Goal: Task Accomplishment & Management: Complete application form

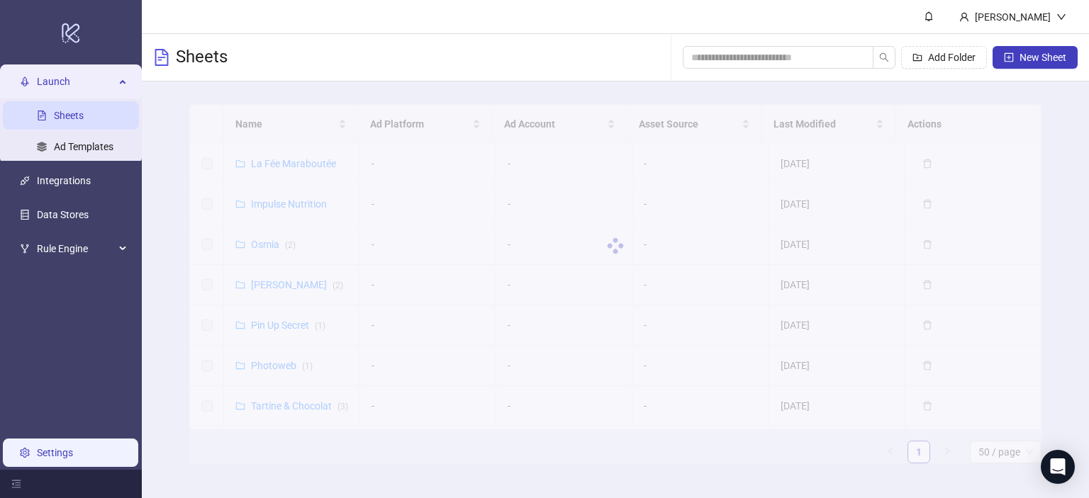
click at [52, 459] on link "Settings" at bounding box center [55, 452] width 36 height 11
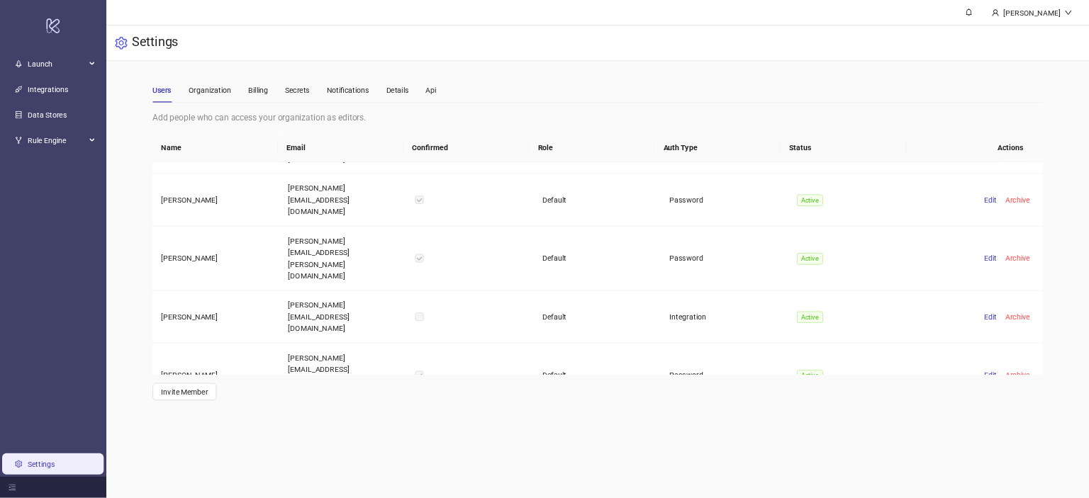
scroll to position [1115, 0]
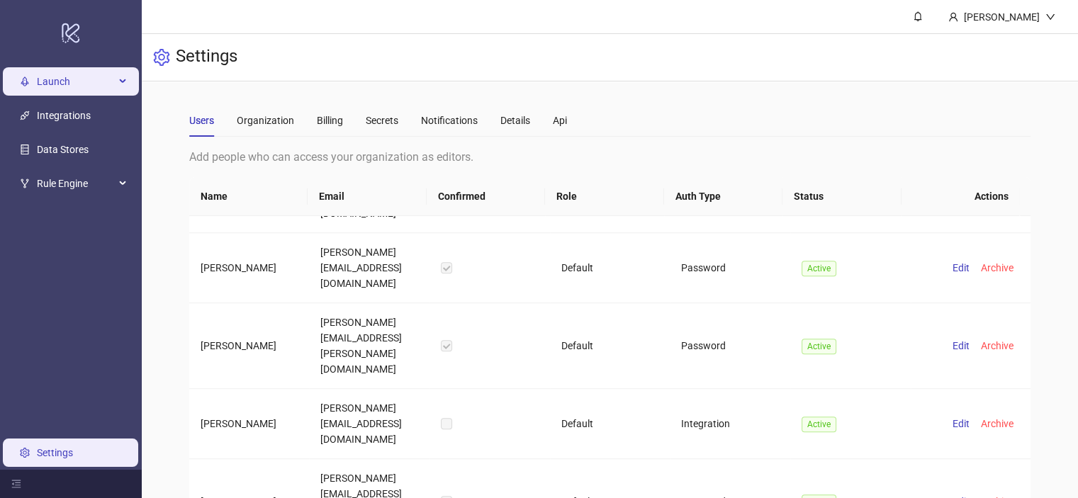
click at [64, 89] on span "Launch" at bounding box center [76, 81] width 78 height 28
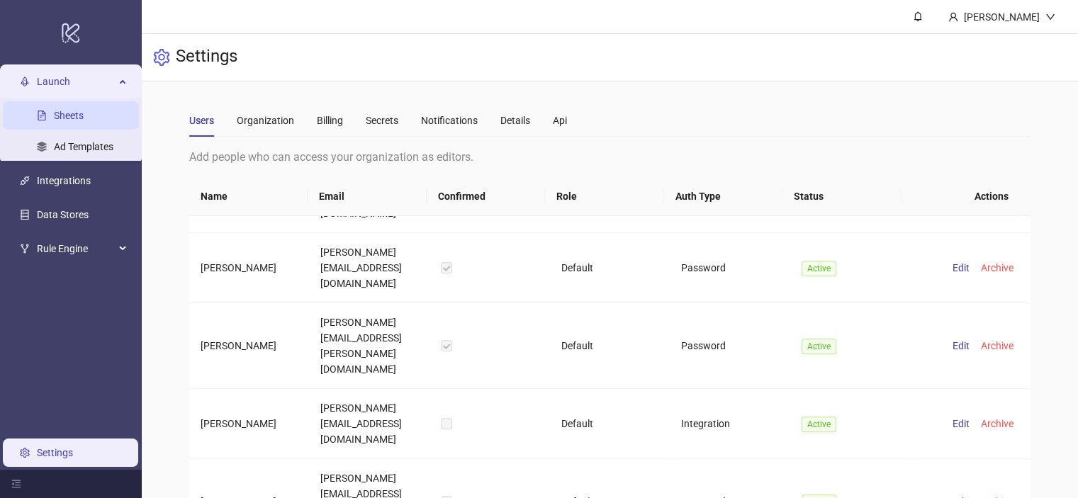
click at [79, 113] on link "Sheets" at bounding box center [69, 115] width 30 height 11
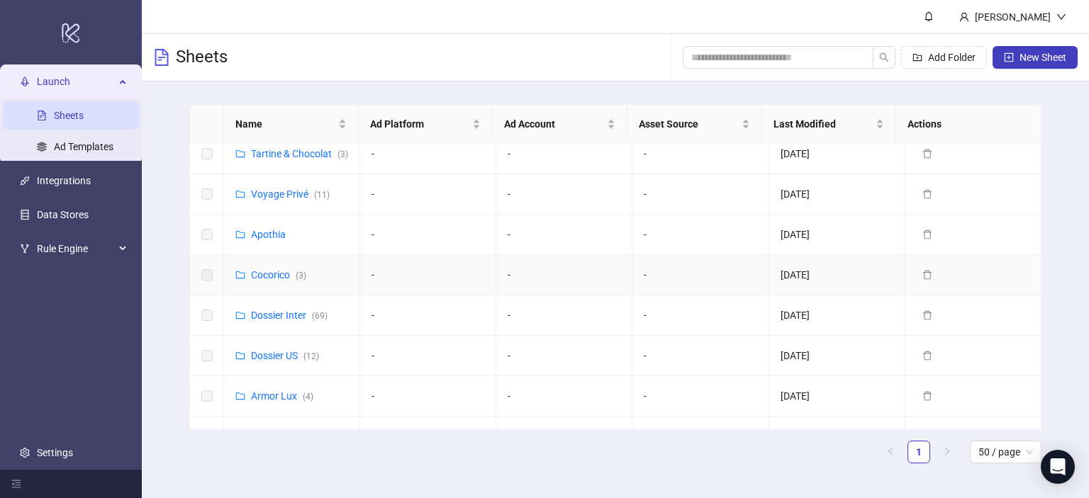
scroll to position [164, 0]
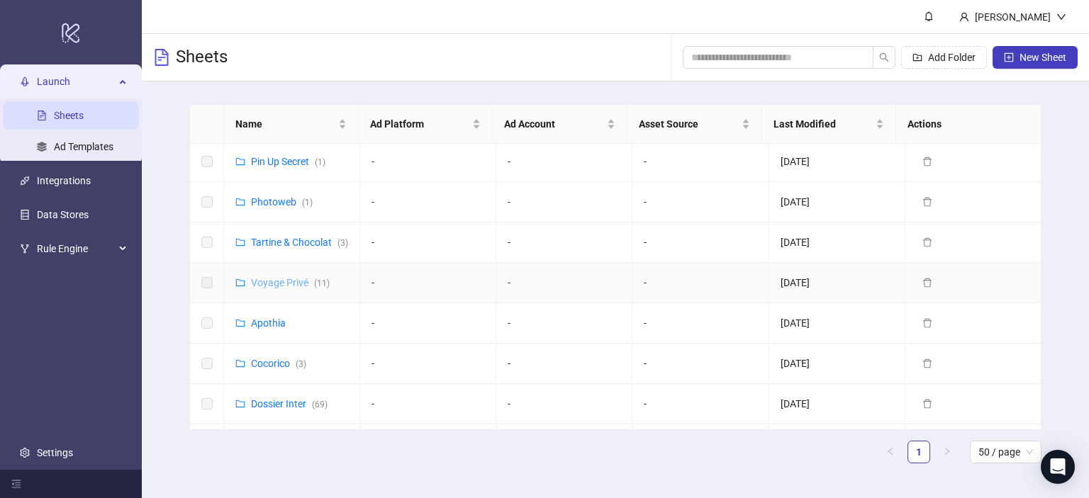
click at [278, 289] on link "Voyage Privé ( 11 )" at bounding box center [290, 282] width 79 height 11
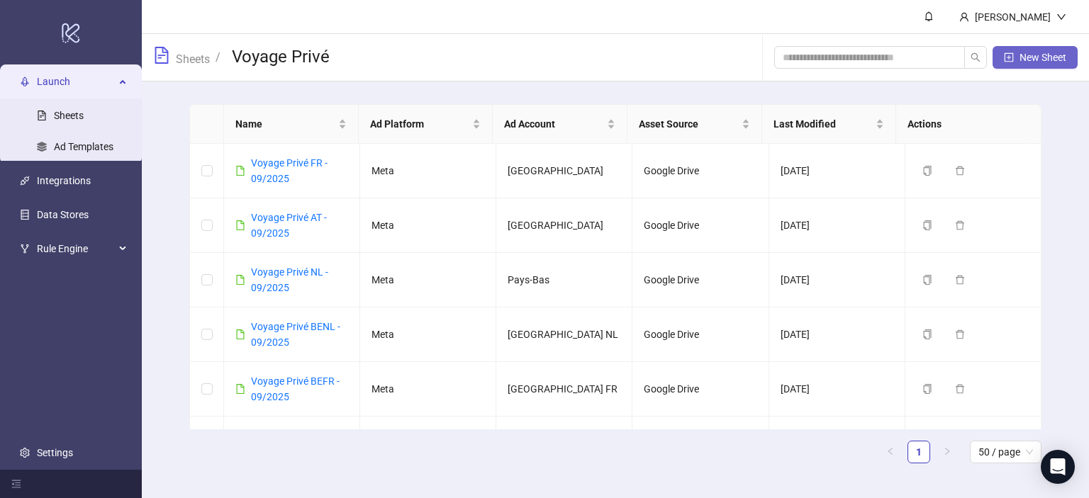
click at [1039, 66] on button "New Sheet" at bounding box center [1035, 57] width 85 height 23
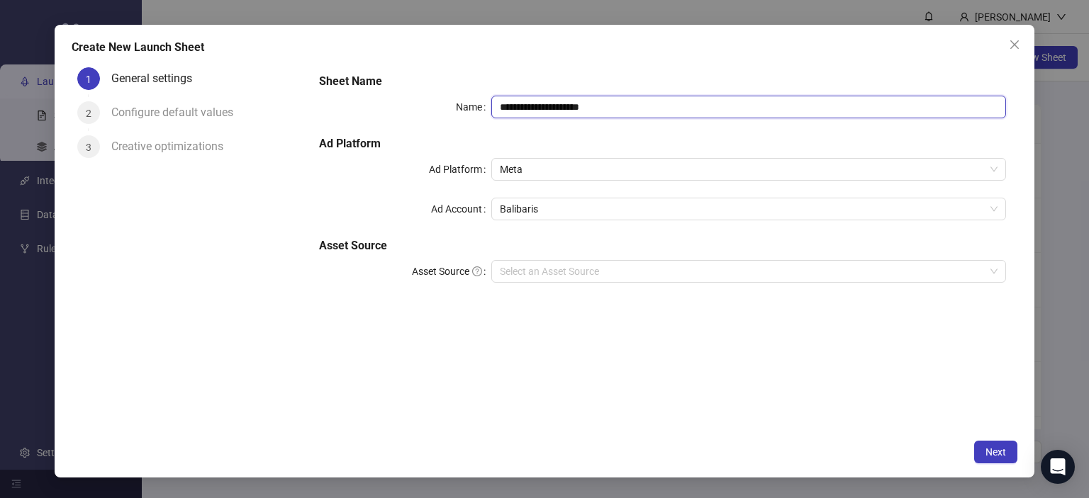
click at [596, 101] on input "**********" at bounding box center [748, 107] width 515 height 23
click at [511, 99] on input "**********" at bounding box center [748, 107] width 515 height 23
click at [596, 108] on input "**********" at bounding box center [748, 107] width 515 height 23
click at [542, 212] on span "Balibaris" at bounding box center [749, 209] width 498 height 21
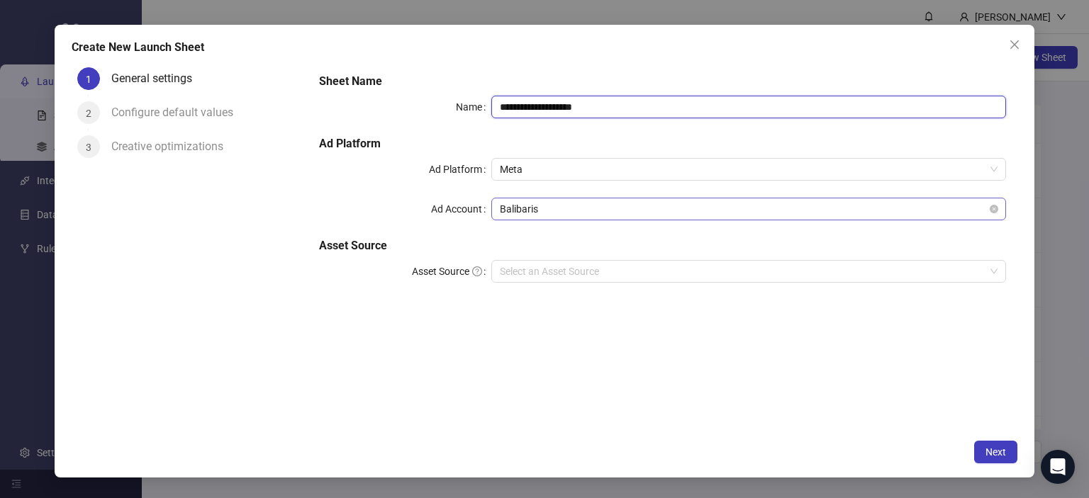
type input "**********"
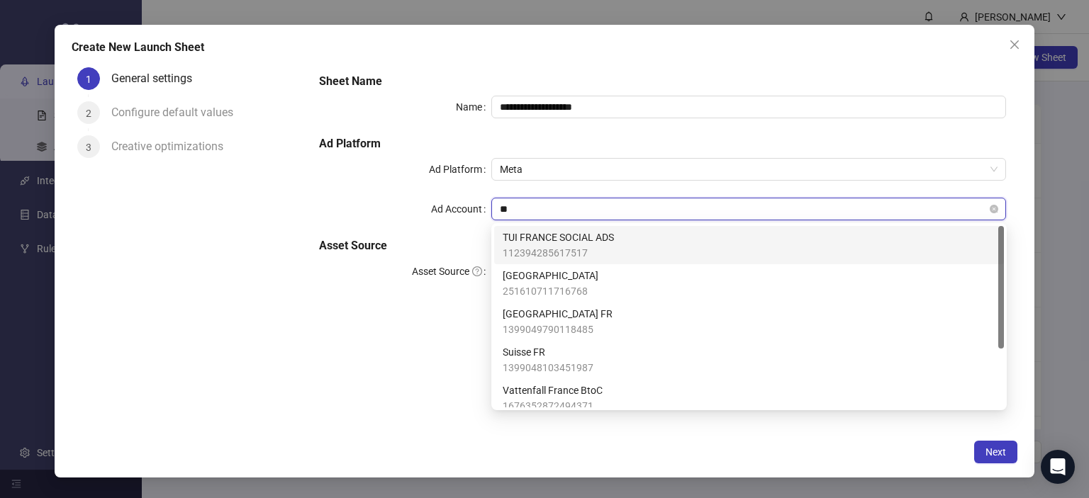
type input "***"
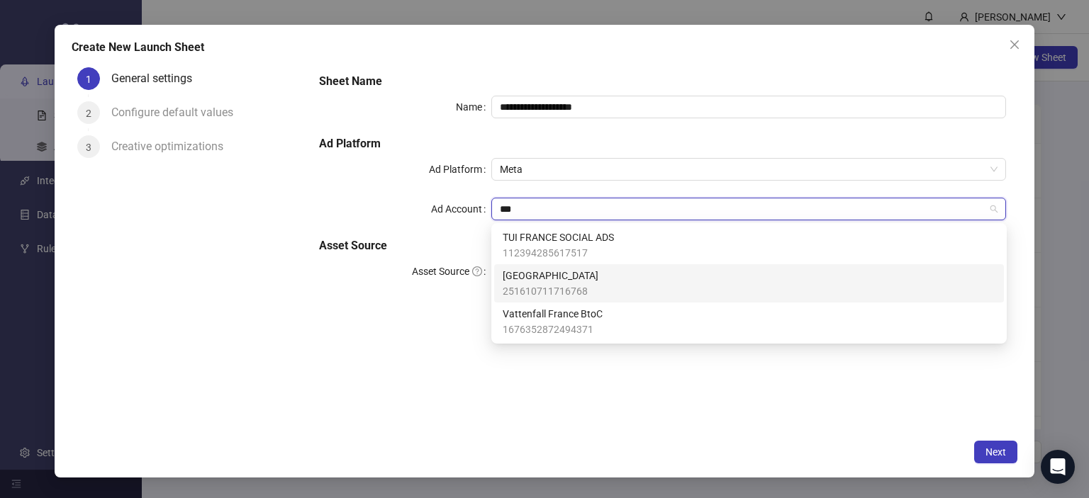
click at [521, 289] on span "251610711716768" at bounding box center [551, 292] width 96 height 16
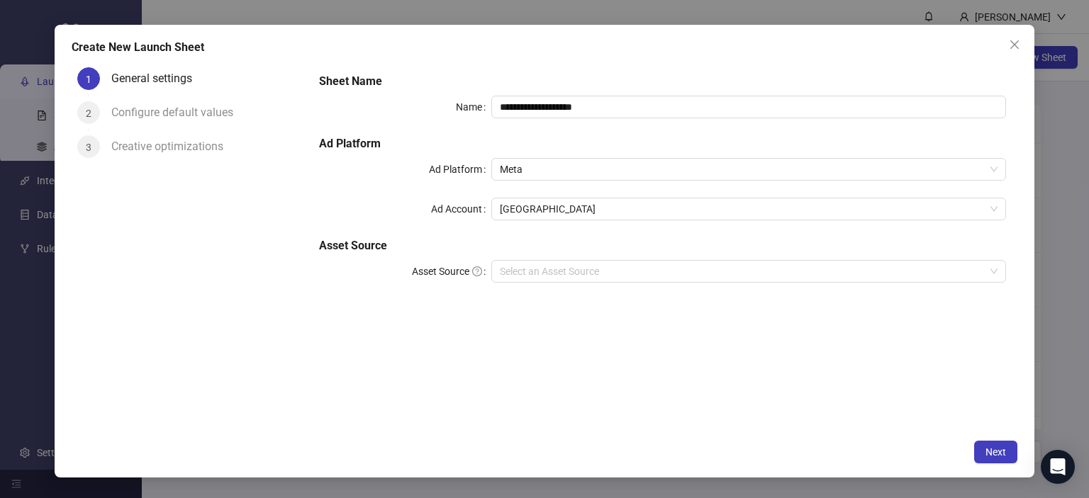
click at [457, 229] on div "**********" at bounding box center [662, 186] width 698 height 238
click at [540, 263] on input "Asset Source" at bounding box center [743, 271] width 486 height 21
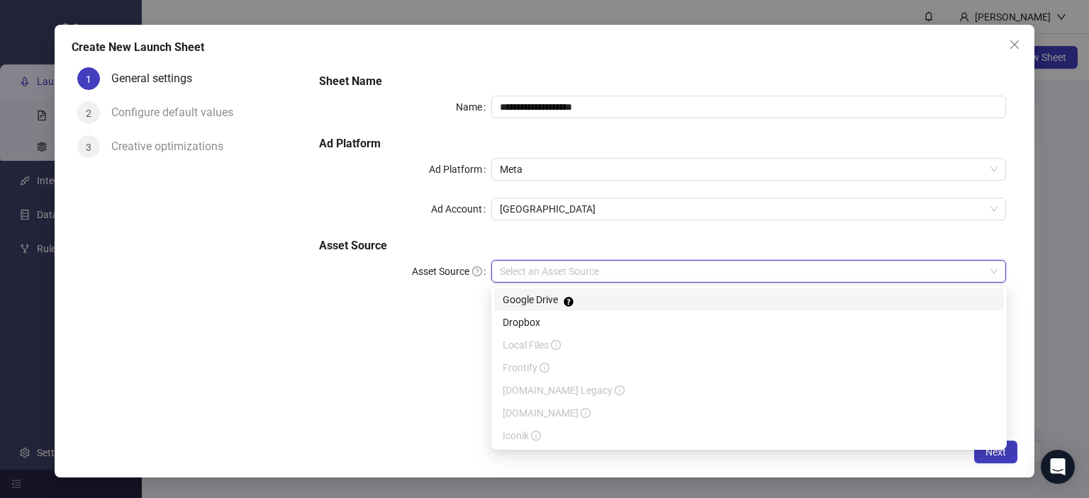
click at [540, 274] on input "Asset Source" at bounding box center [743, 271] width 486 height 21
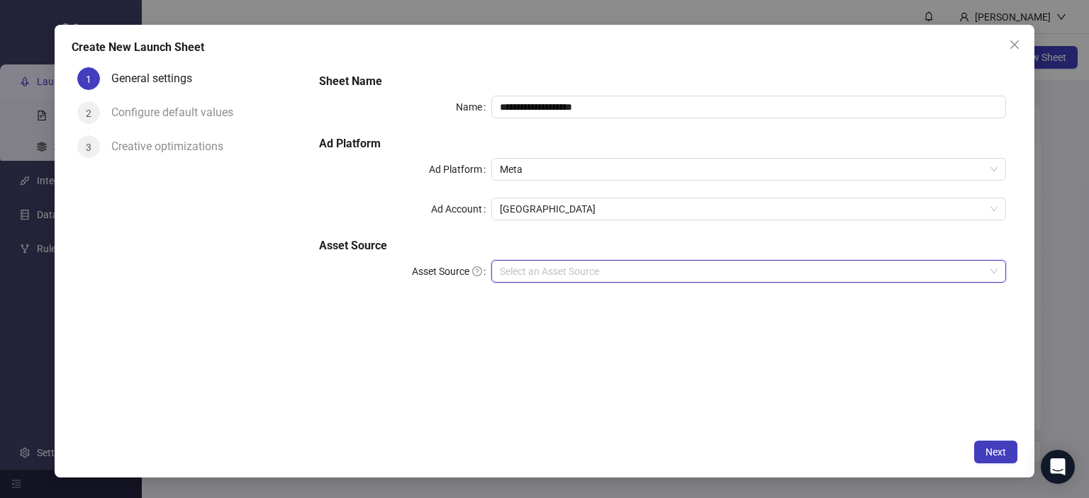
click at [540, 274] on input "Asset Source" at bounding box center [743, 271] width 486 height 21
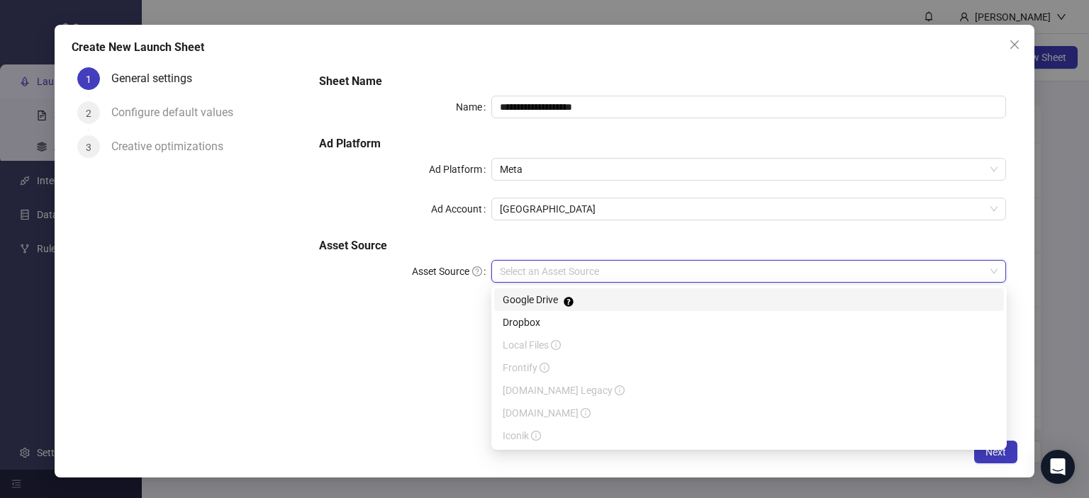
click at [535, 300] on div "Google Drive" at bounding box center [749, 300] width 493 height 16
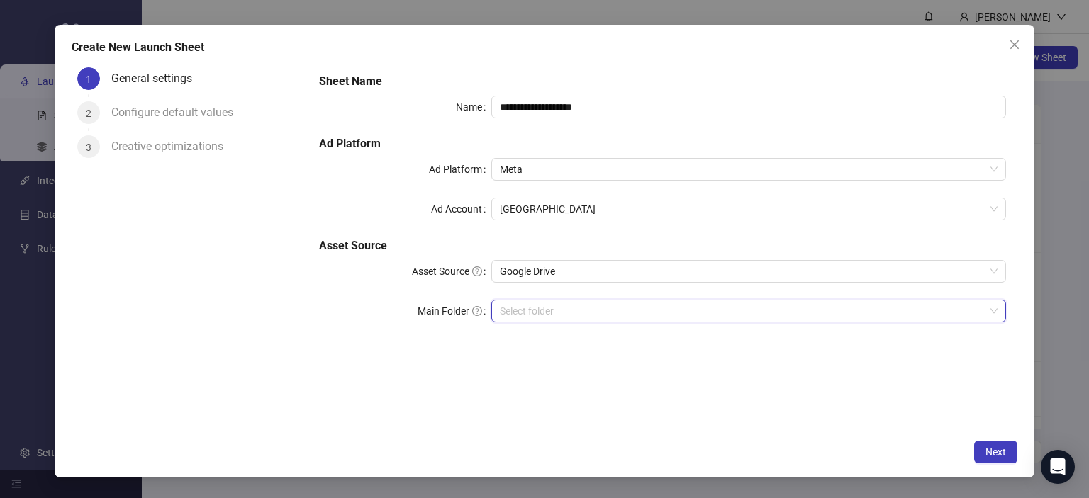
click at [531, 313] on input "Main Folder" at bounding box center [743, 311] width 486 height 21
click at [993, 450] on span "Next" at bounding box center [995, 452] width 21 height 11
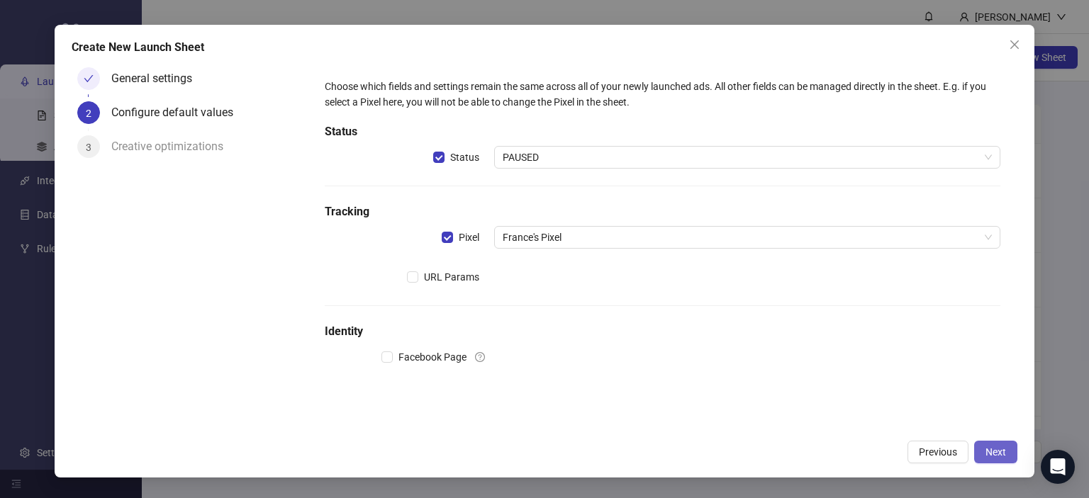
click at [998, 454] on span "Next" at bounding box center [995, 452] width 21 height 11
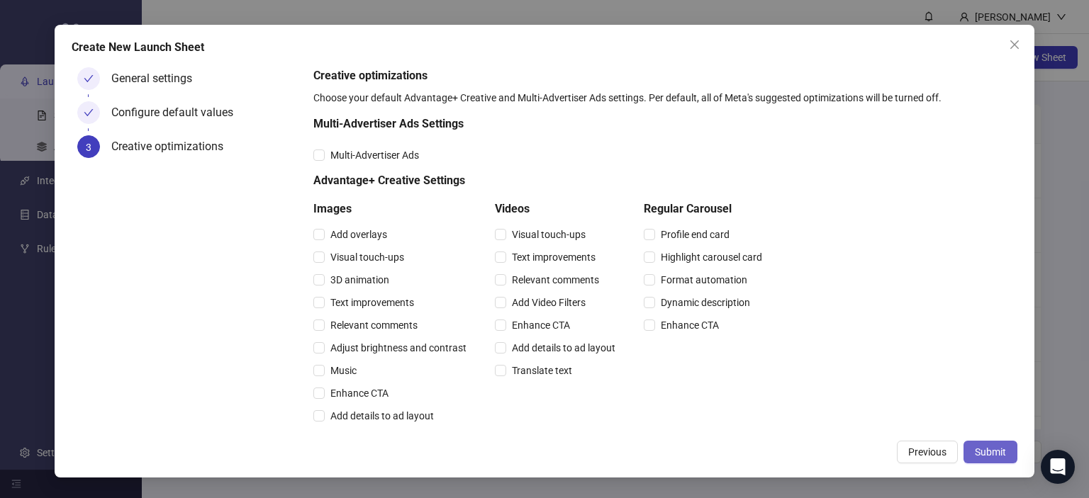
click at [998, 448] on span "Submit" at bounding box center [990, 452] width 31 height 11
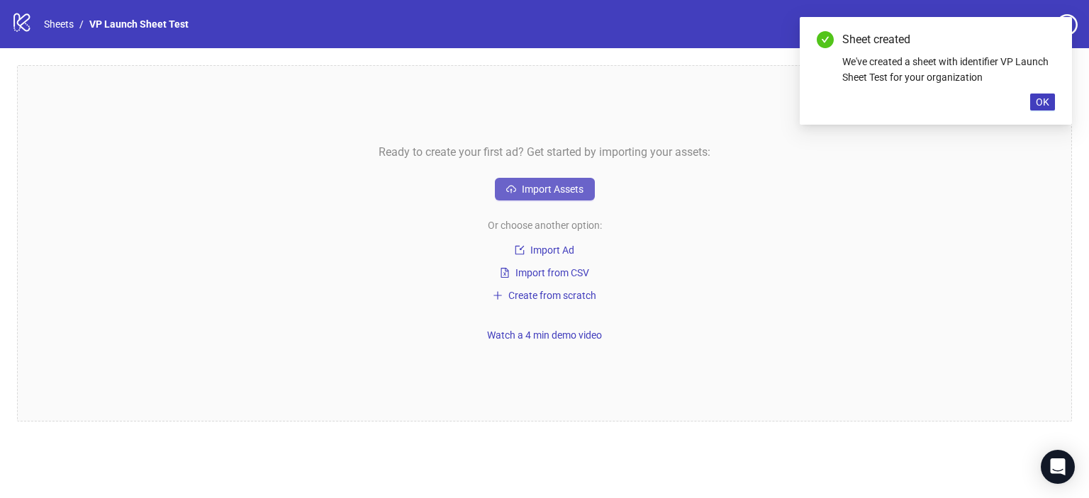
click at [550, 186] on span "Import Assets" at bounding box center [553, 189] width 62 height 11
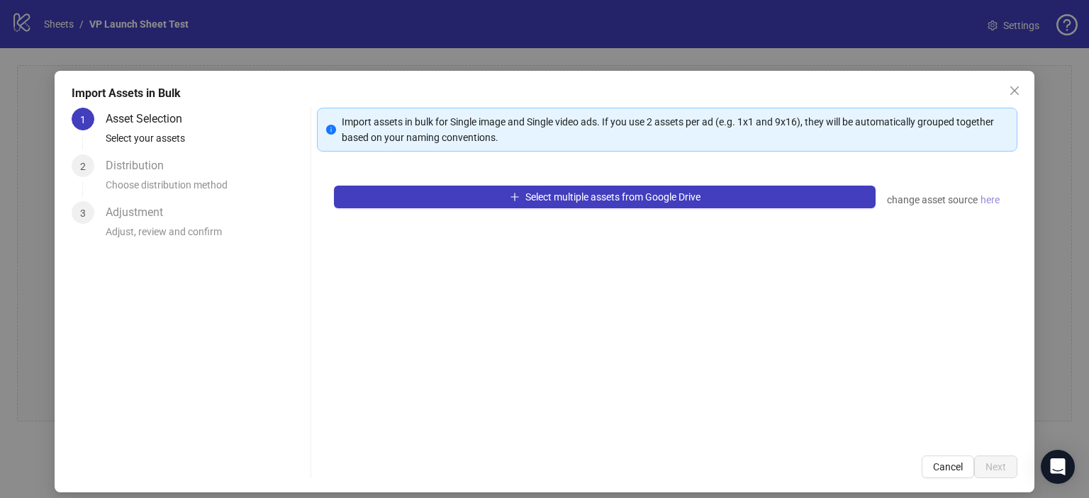
click at [983, 201] on span "here" at bounding box center [990, 200] width 19 height 16
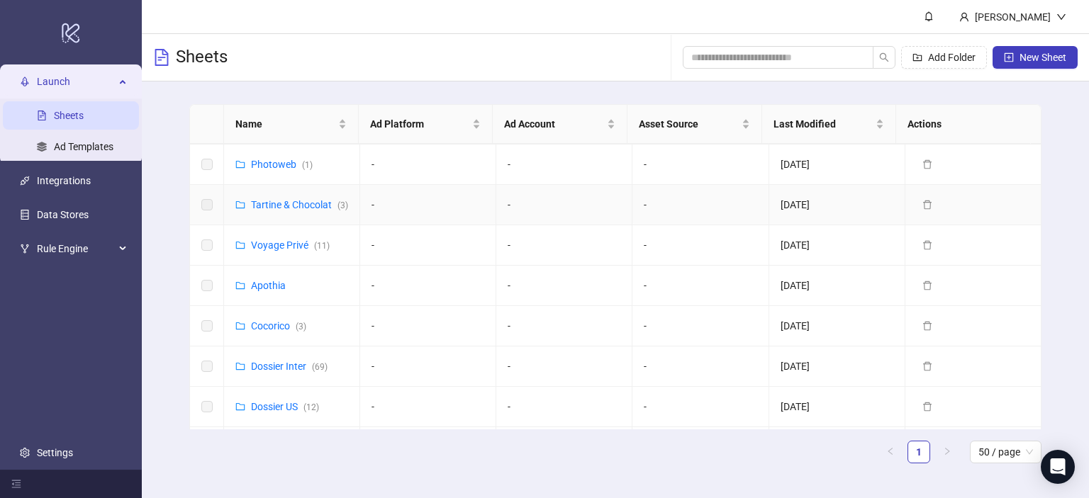
scroll to position [268, 0]
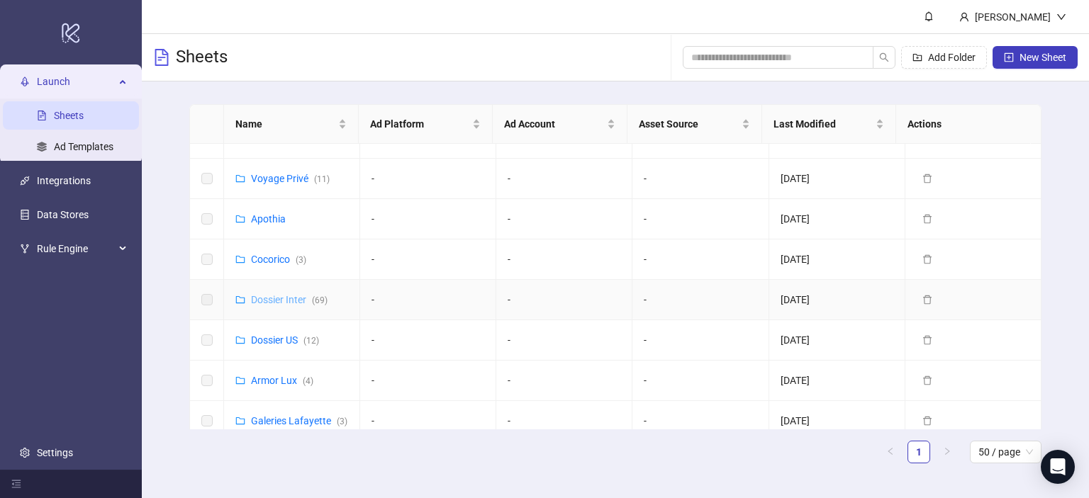
click at [282, 306] on link "Dossier Inter ( 69 )" at bounding box center [289, 299] width 77 height 11
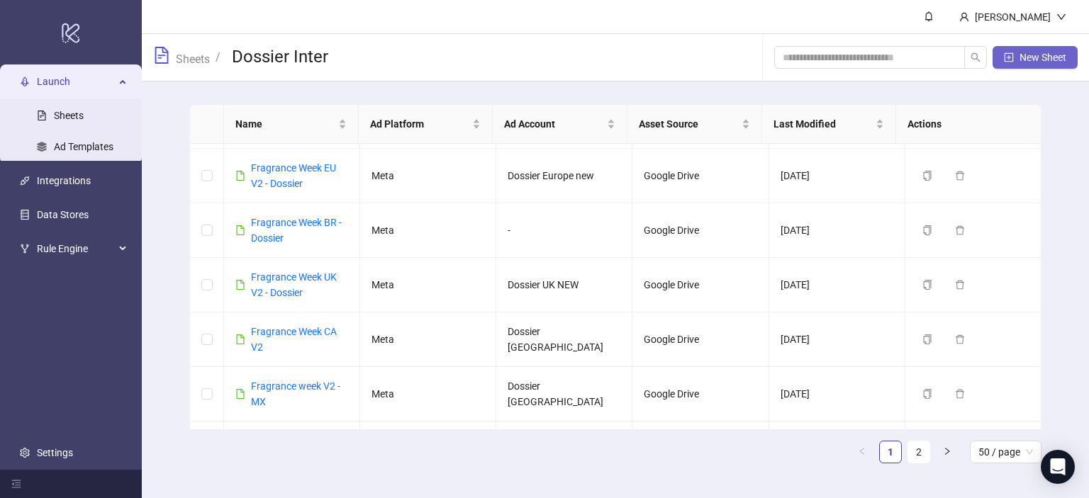
click at [1029, 57] on span "New Sheet" at bounding box center [1042, 57] width 47 height 11
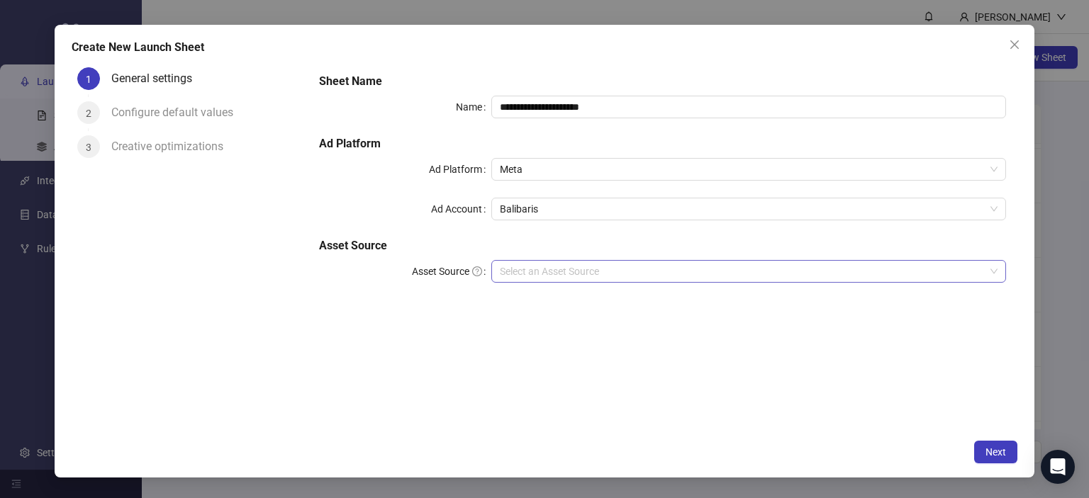
click at [574, 271] on input "Asset Source" at bounding box center [743, 271] width 486 height 21
click at [632, 240] on h5 "Asset Source" at bounding box center [662, 246] width 687 height 17
click at [990, 448] on span "Next" at bounding box center [995, 452] width 21 height 11
click at [656, 281] on input "Asset Source" at bounding box center [743, 271] width 486 height 21
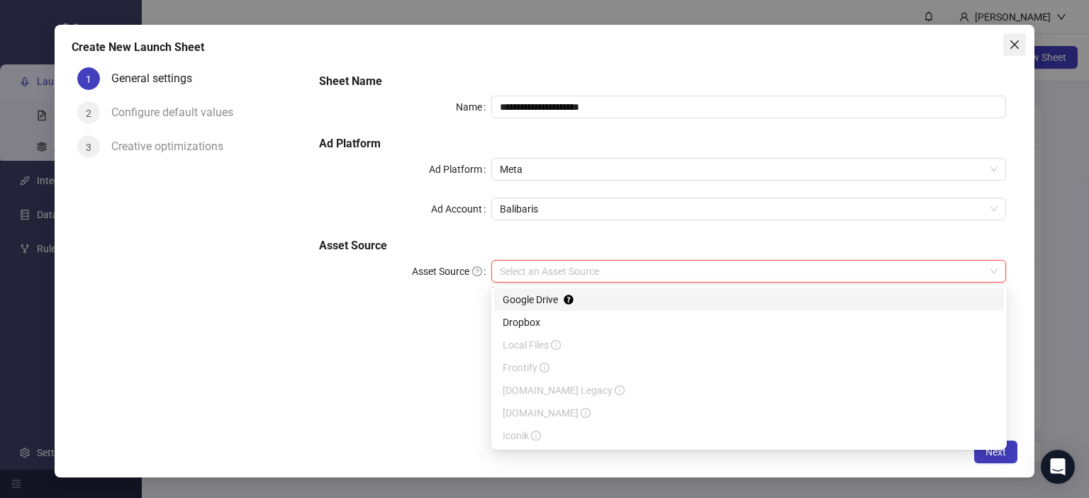
click at [1010, 48] on icon "close" at bounding box center [1014, 44] width 11 height 11
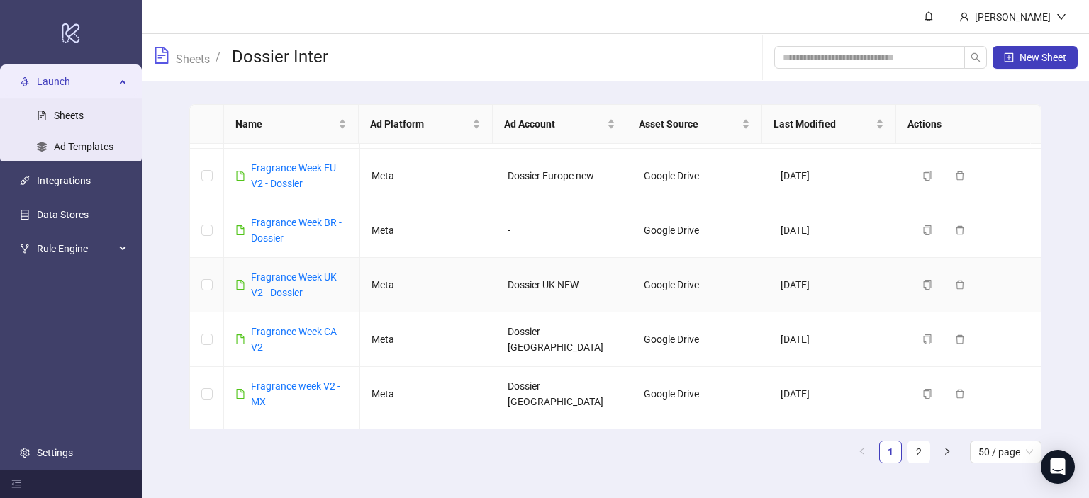
click at [250, 269] on div "Fragrance Week UK V2 - Dossier" at bounding box center [291, 284] width 113 height 31
click at [281, 269] on div "Fragrance Week UK V2 - Dossier" at bounding box center [299, 284] width 97 height 31
click at [299, 272] on link "Fragrance Week UK V2 - Dossier" at bounding box center [294, 285] width 86 height 27
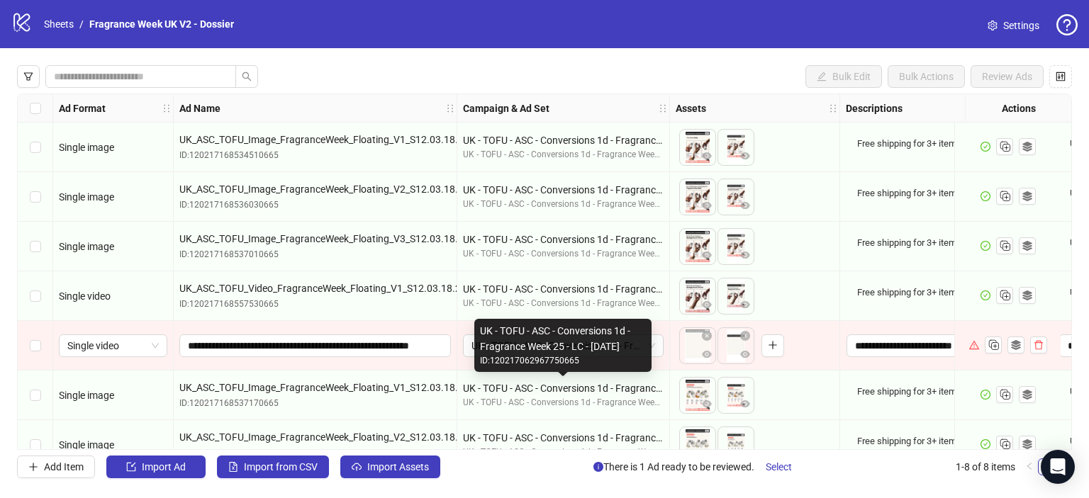
scroll to position [75, 0]
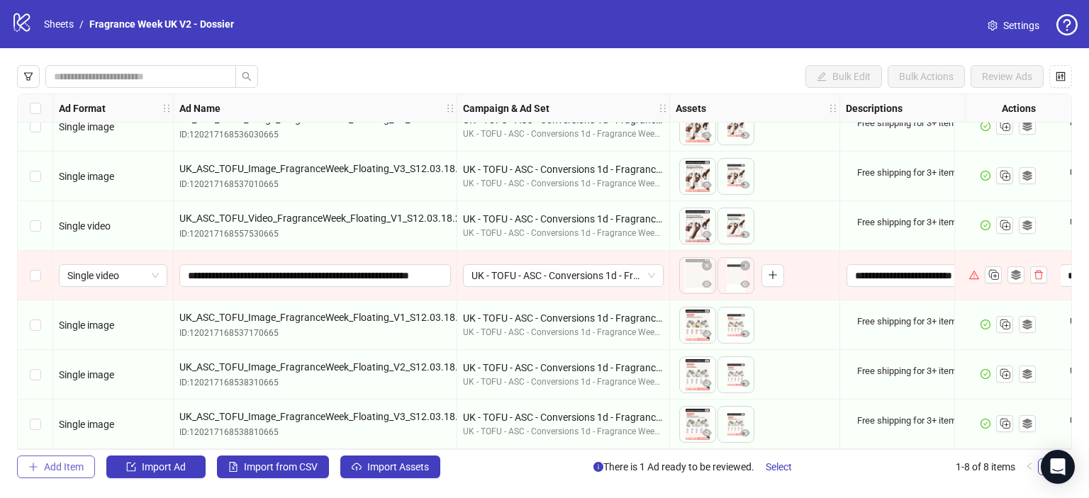
click at [60, 476] on button "Add Item" at bounding box center [56, 467] width 78 height 23
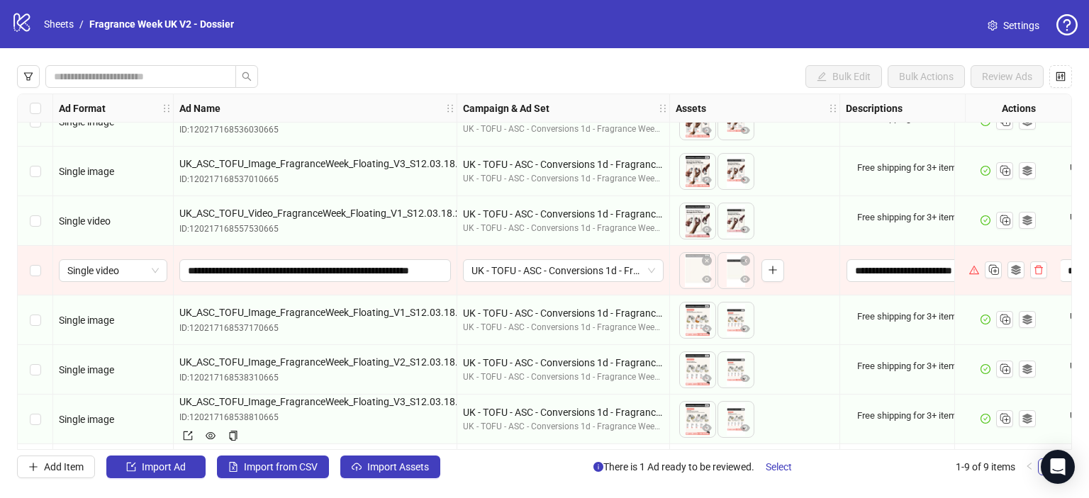
scroll to position [125, 0]
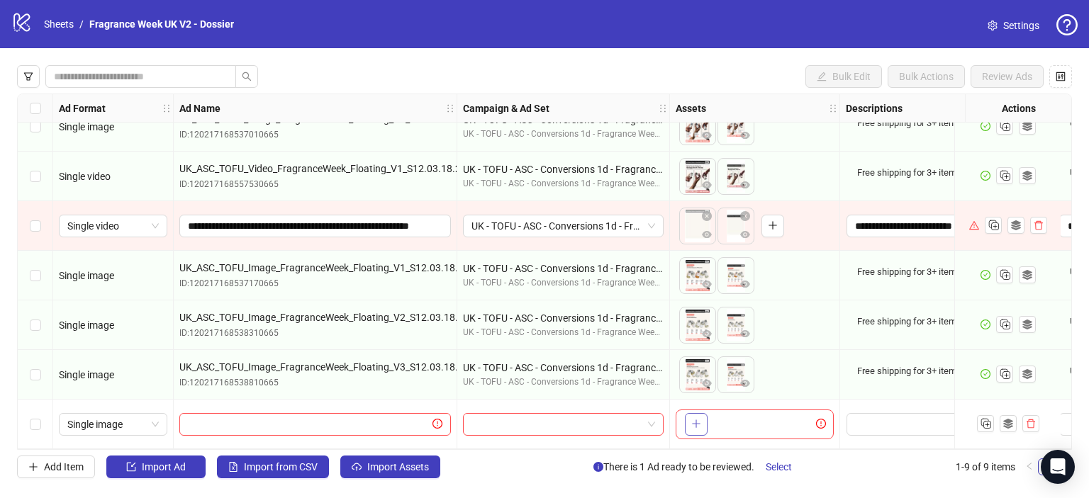
click at [695, 419] on icon "plus" at bounding box center [696, 424] width 10 height 10
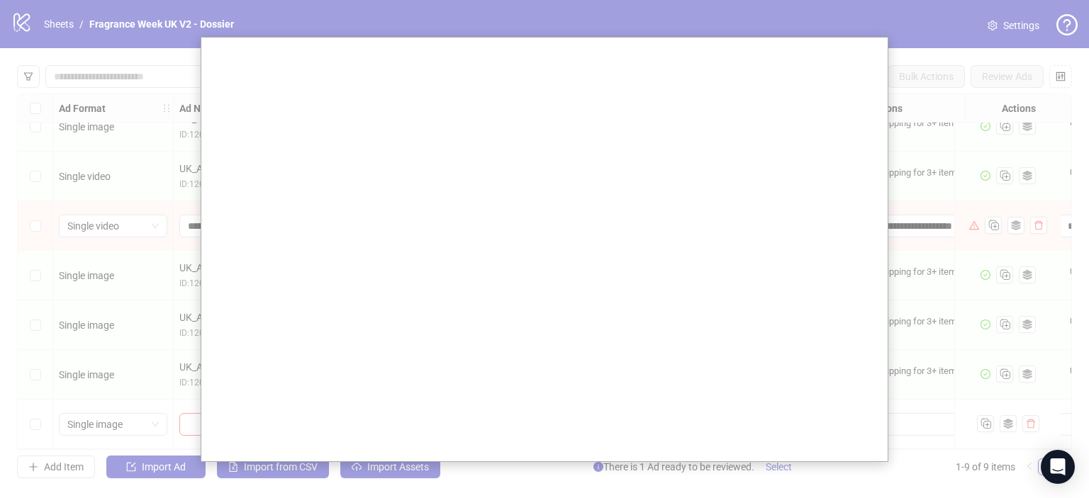
click at [581, 8] on div at bounding box center [544, 249] width 1089 height 498
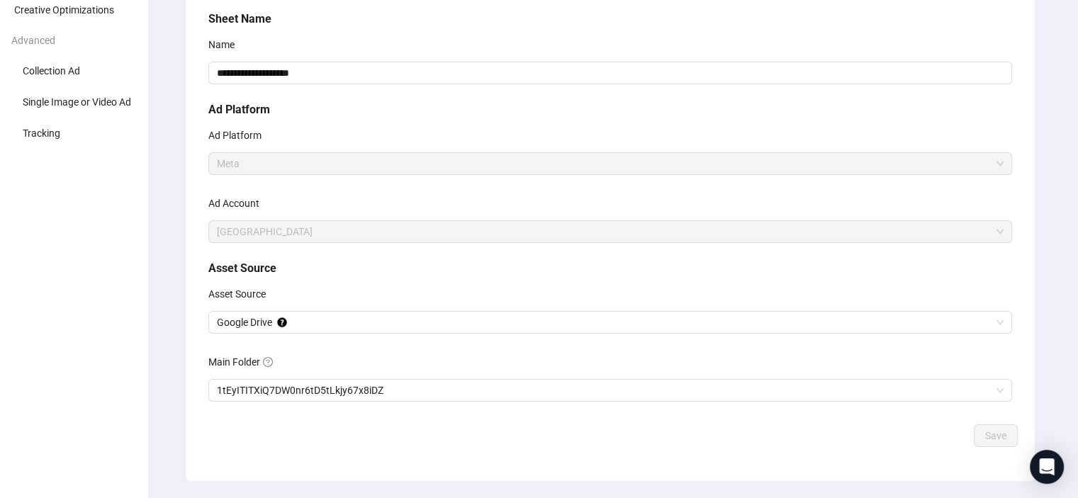
scroll to position [157, 0]
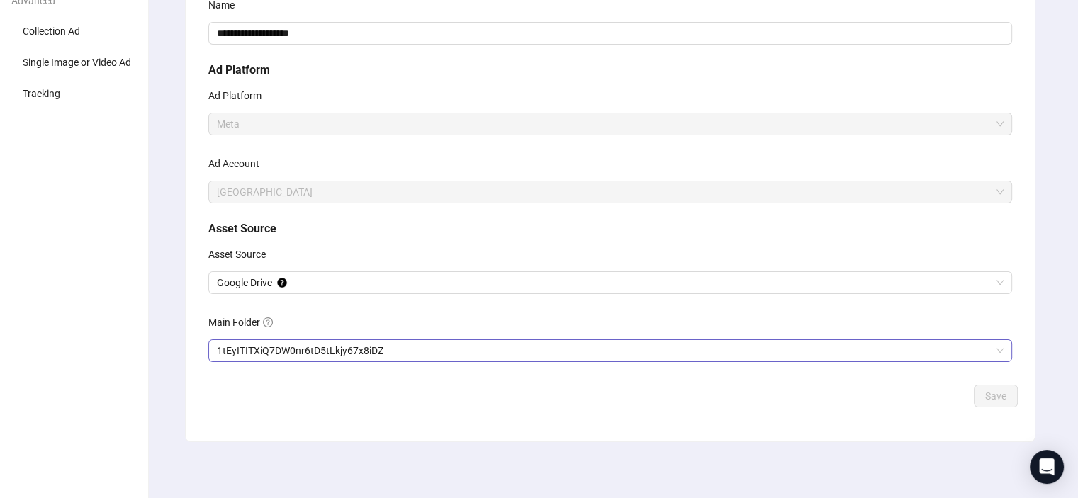
click at [637, 348] on span "1tEyITITXiQ7DW0nr6tD5tLkjy67x8iDZ" at bounding box center [610, 350] width 787 height 21
click at [316, 286] on span "Google Drive" at bounding box center [610, 282] width 787 height 21
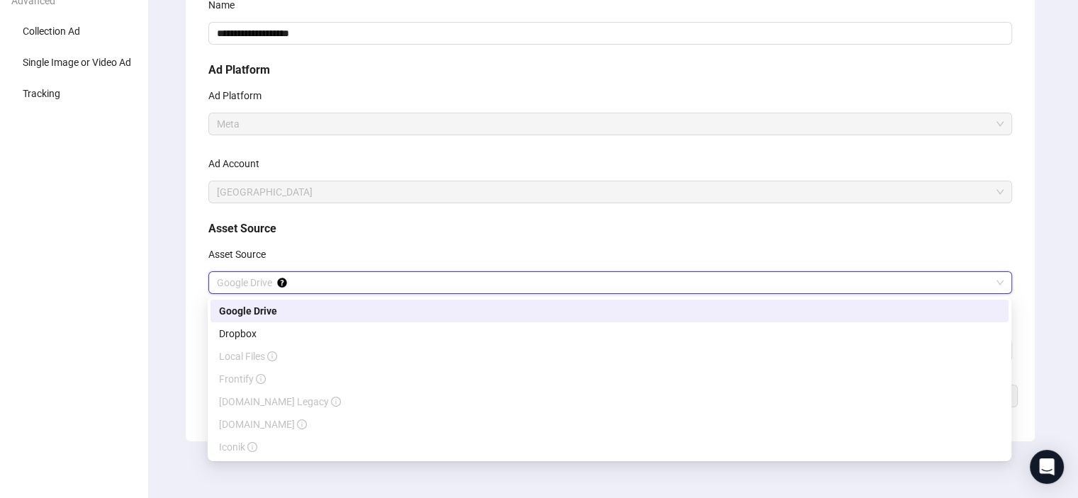
click at [316, 286] on span "Google Drive" at bounding box center [610, 282] width 787 height 21
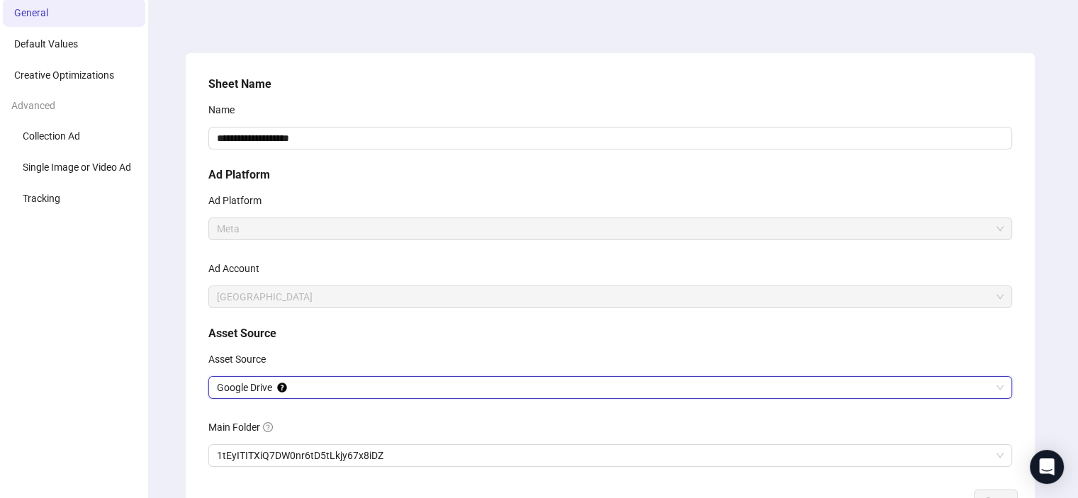
scroll to position [0, 0]
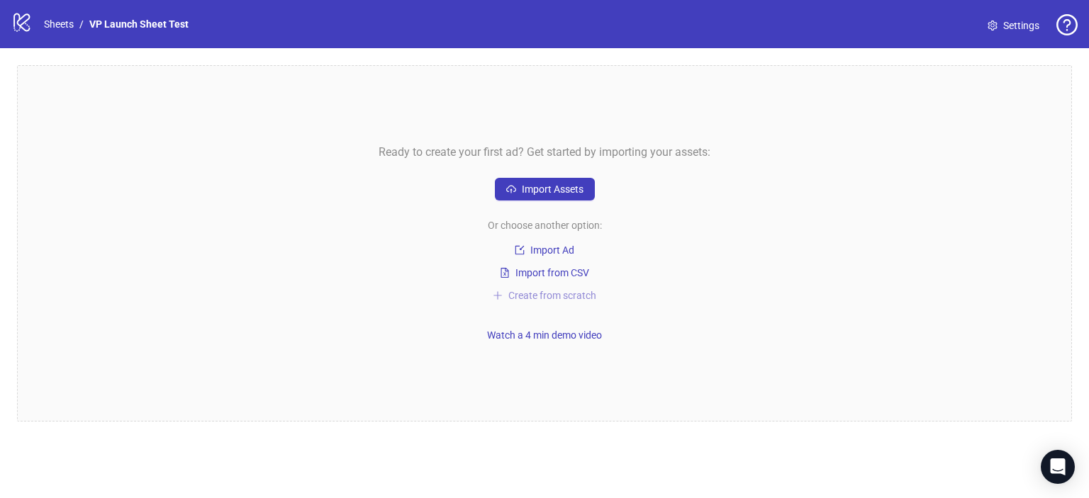
click at [547, 301] on span "Create from scratch" at bounding box center [552, 295] width 88 height 11
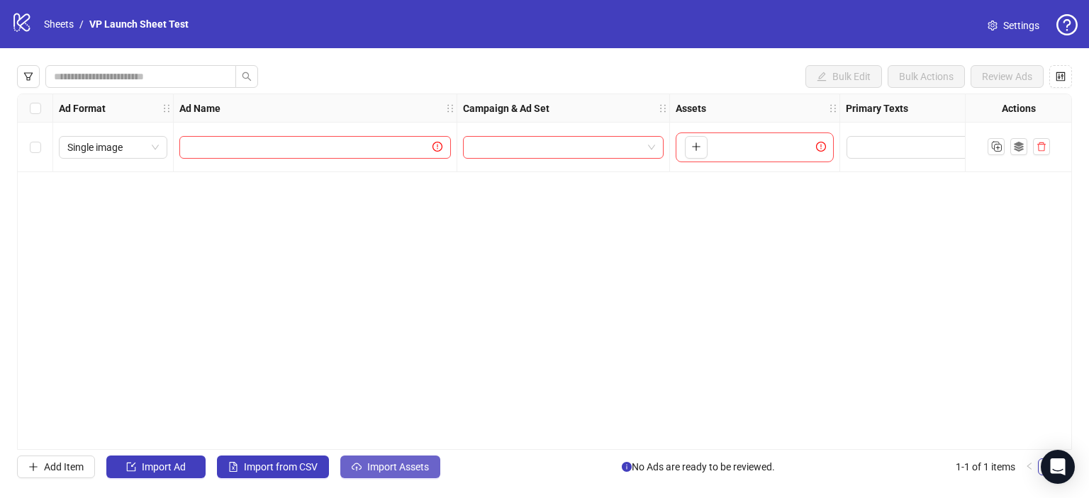
click at [376, 467] on span "Import Assets" at bounding box center [398, 467] width 62 height 11
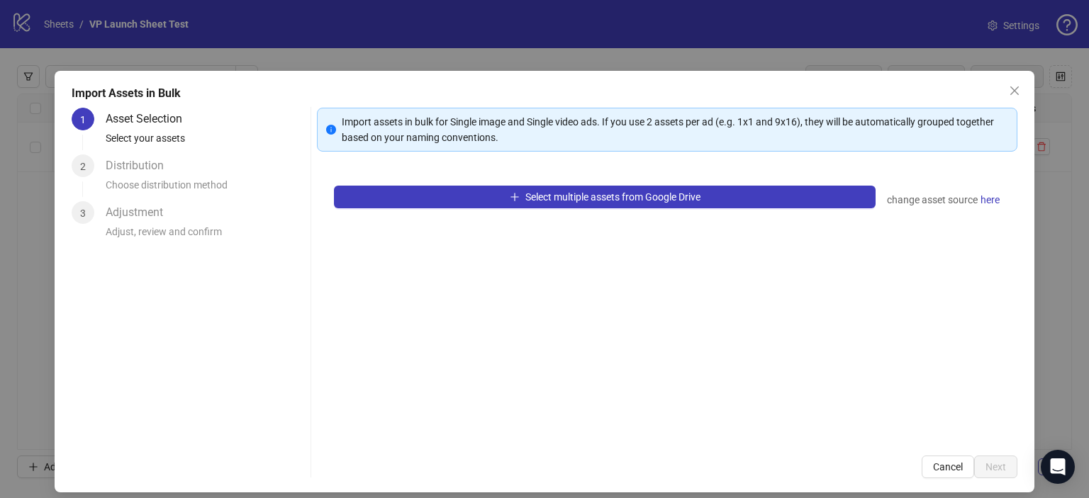
click at [168, 177] on div "Distribution" at bounding box center [140, 166] width 69 height 23
click at [133, 164] on div "Distribution" at bounding box center [140, 166] width 69 height 23
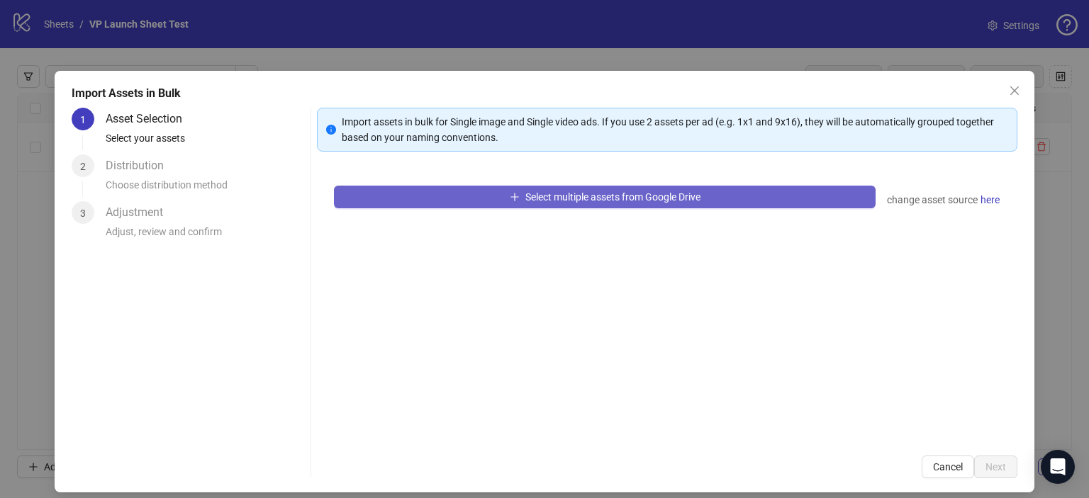
scroll to position [11, 0]
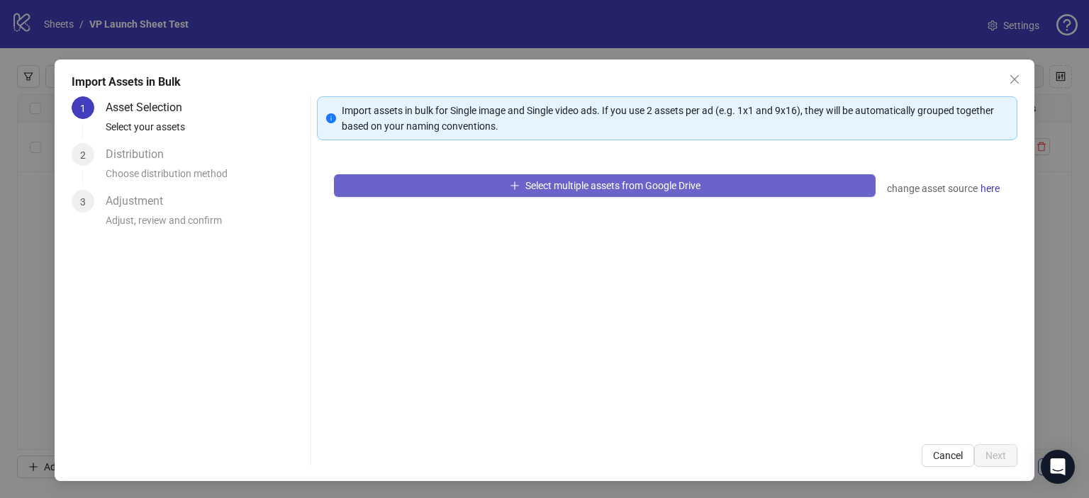
click at [494, 188] on button "Select multiple assets from Google Drive" at bounding box center [605, 185] width 542 height 23
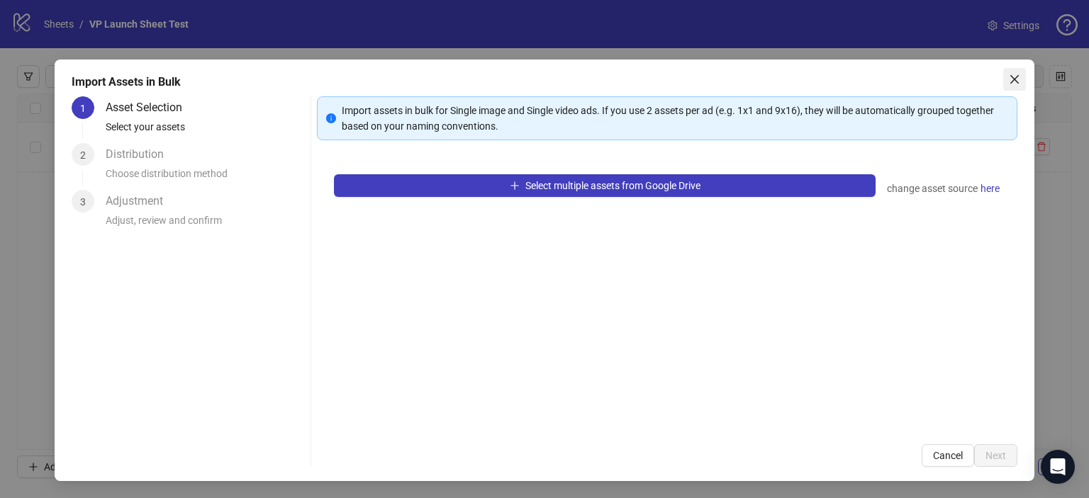
click at [1009, 79] on icon "close" at bounding box center [1014, 79] width 11 height 11
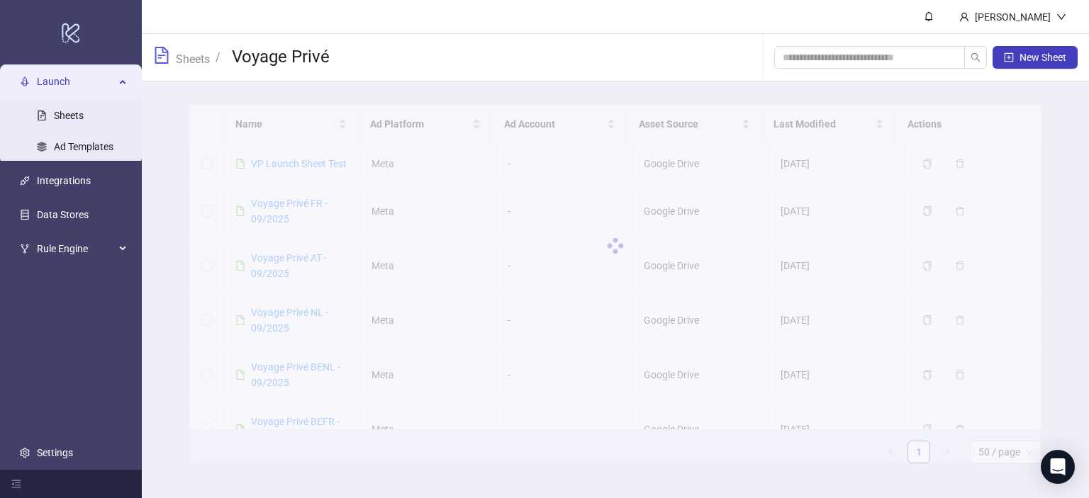
click at [266, 168] on div at bounding box center [614, 246] width 851 height 284
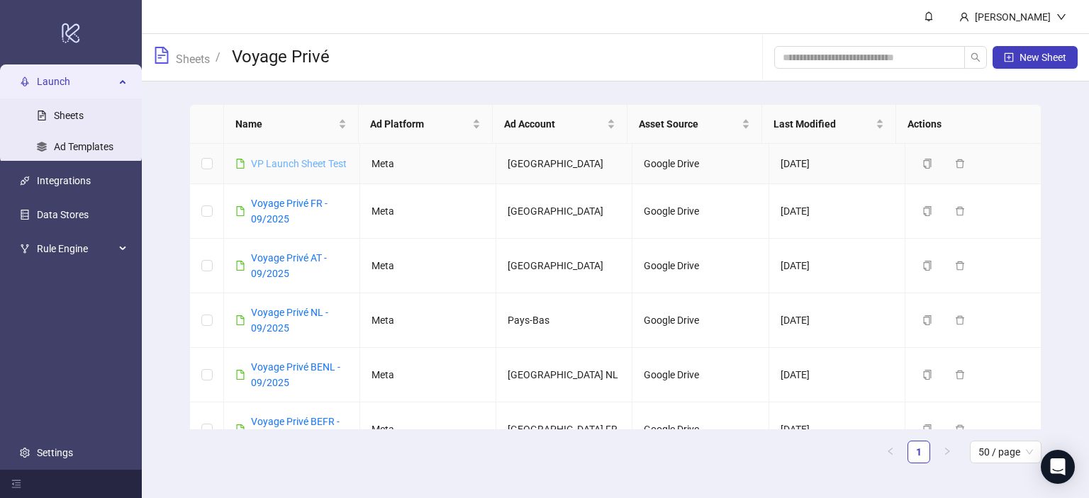
click at [266, 164] on link "VP Launch Sheet Test" at bounding box center [299, 163] width 96 height 11
click at [955, 169] on icon "delete" at bounding box center [960, 164] width 10 height 10
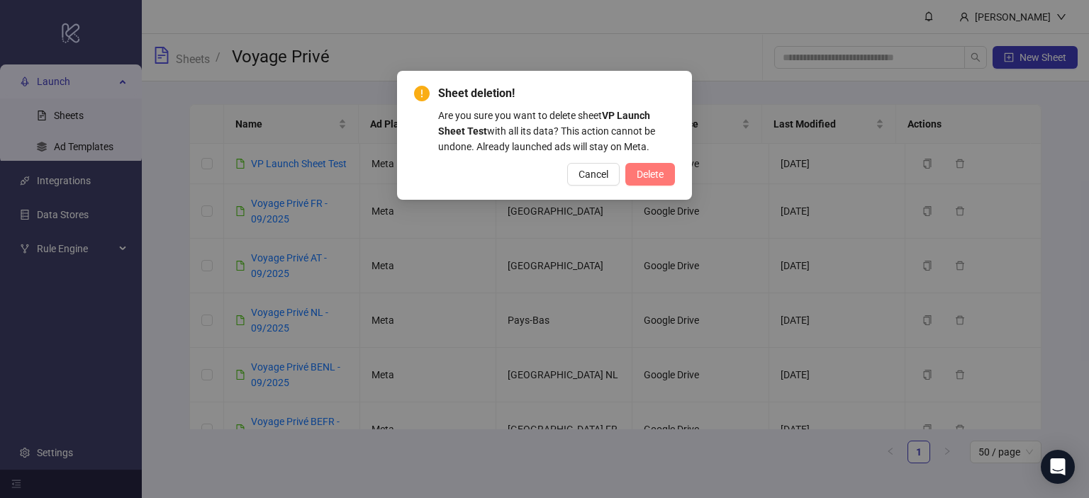
click at [647, 176] on span "Delete" at bounding box center [650, 174] width 27 height 11
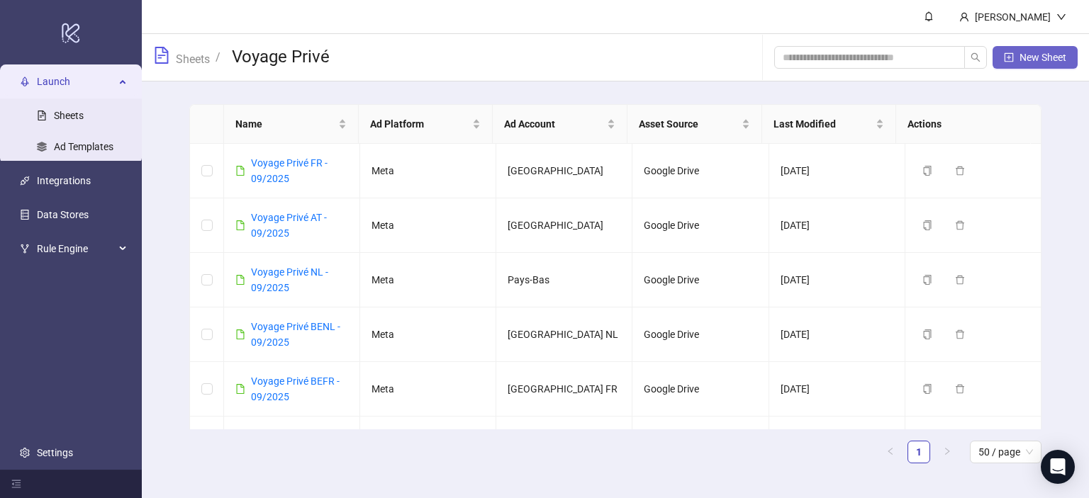
click at [1050, 53] on span "New Sheet" at bounding box center [1042, 57] width 47 height 11
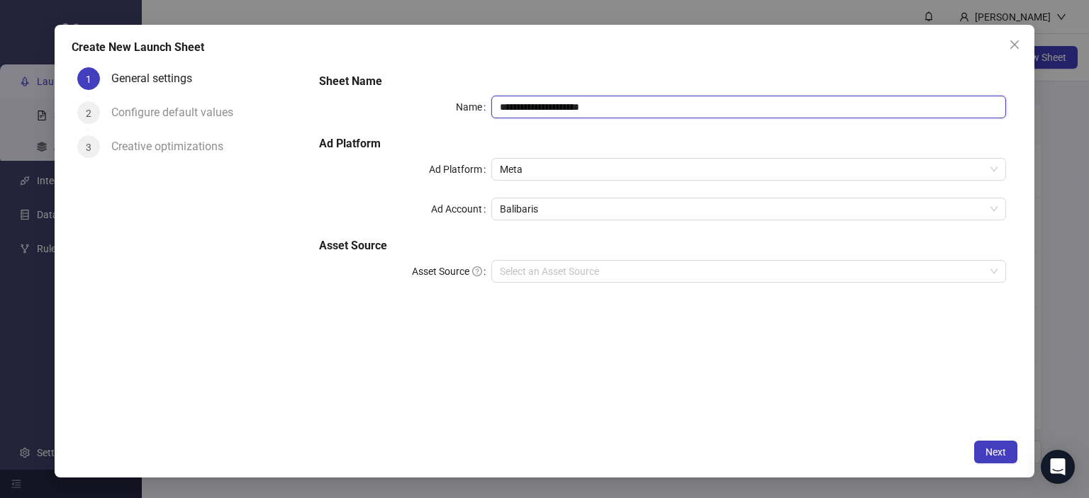
click at [566, 107] on input "**********" at bounding box center [748, 107] width 515 height 23
click at [530, 107] on input "**********" at bounding box center [748, 107] width 515 height 23
click at [606, 107] on input "**********" at bounding box center [748, 107] width 515 height 23
click at [564, 210] on span "Balibaris" at bounding box center [749, 209] width 498 height 21
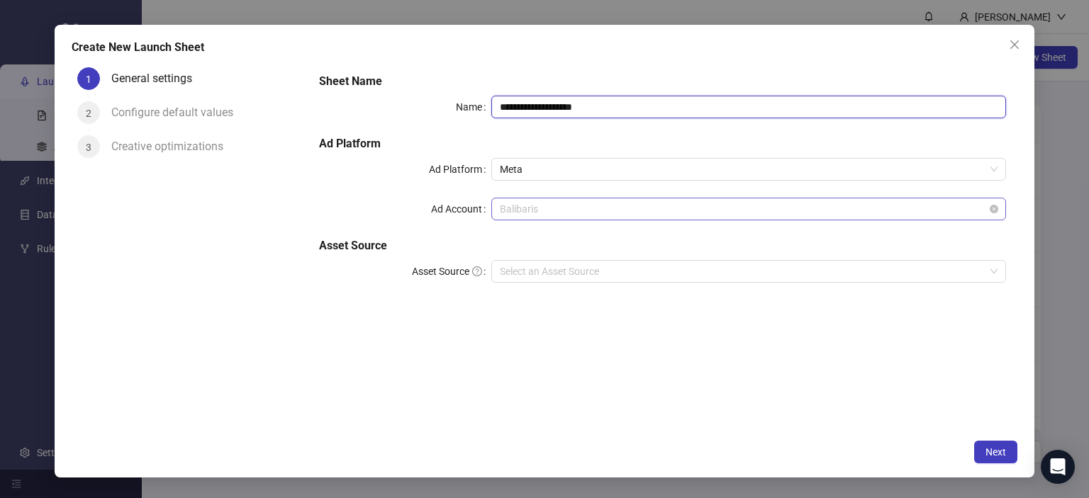
type input "**********"
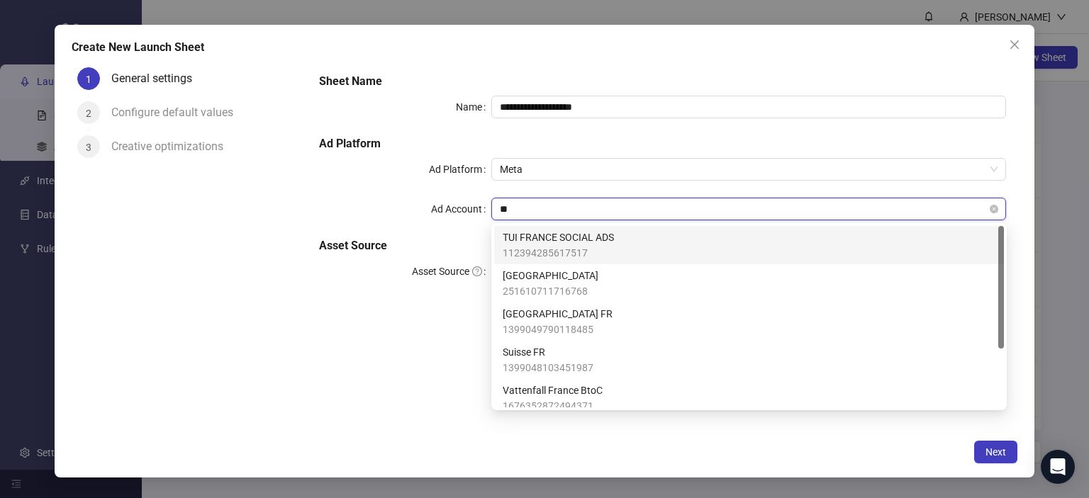
type input "***"
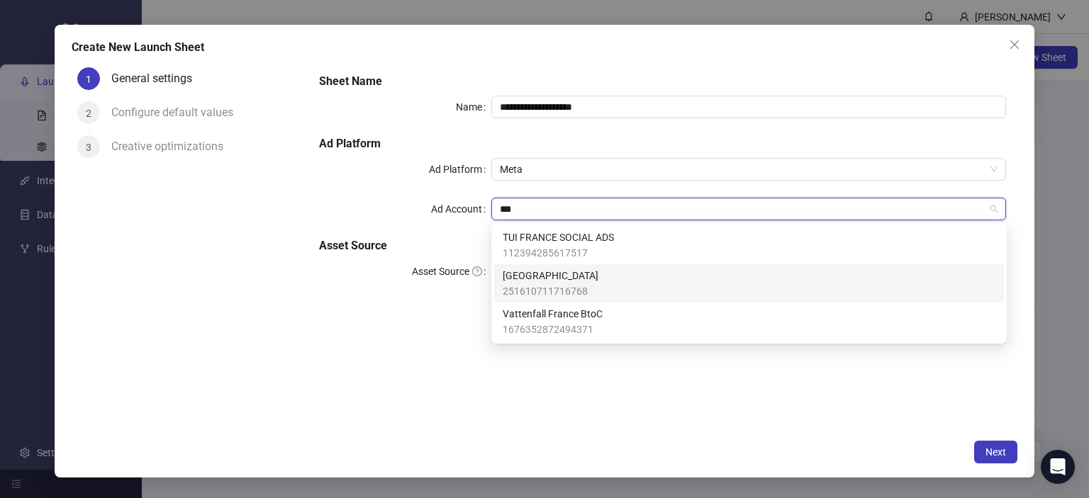
click at [537, 287] on span "251610711716768" at bounding box center [551, 292] width 96 height 16
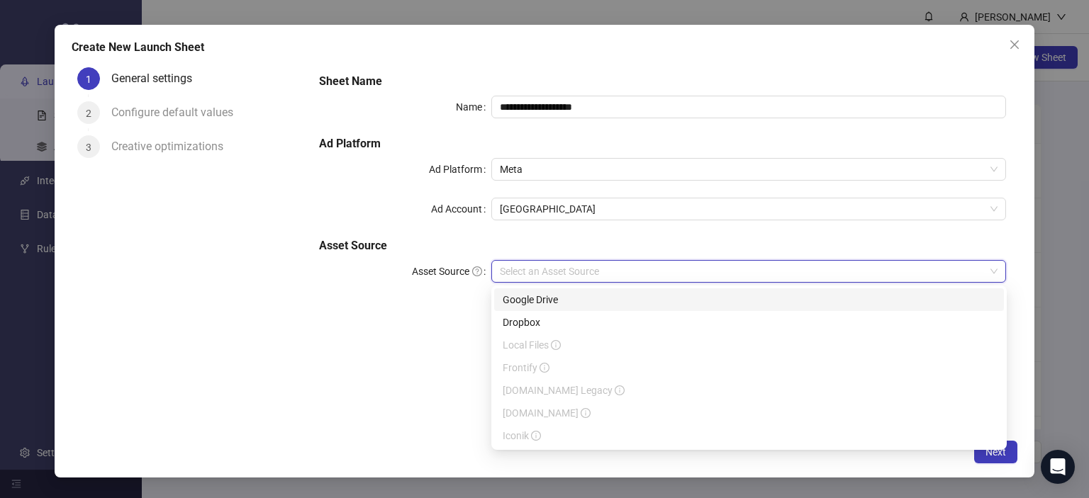
click at [627, 274] on input "Asset Source" at bounding box center [743, 271] width 486 height 21
click at [576, 303] on div "Google Drive" at bounding box center [749, 300] width 493 height 16
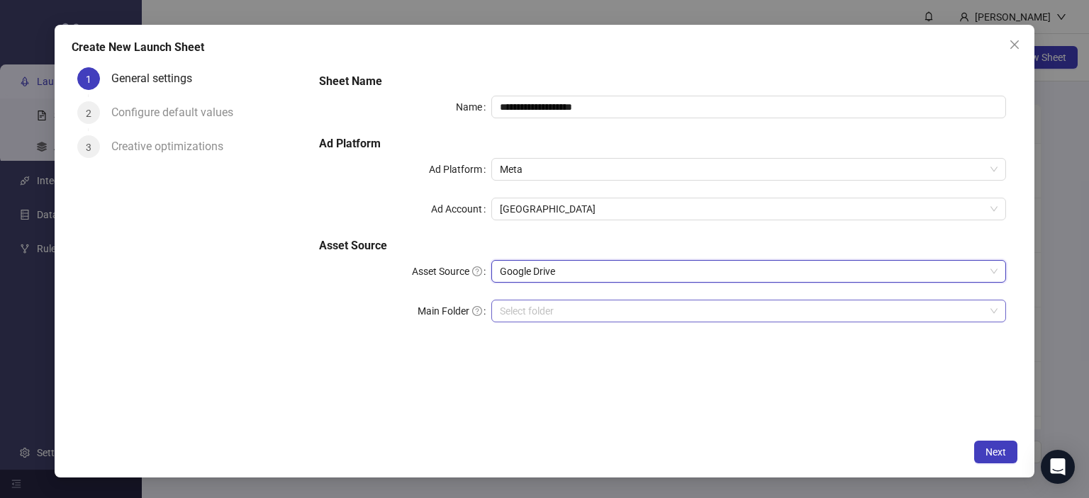
click at [571, 306] on input "Main Folder" at bounding box center [743, 311] width 486 height 21
click at [991, 458] on button "Next" at bounding box center [995, 452] width 43 height 23
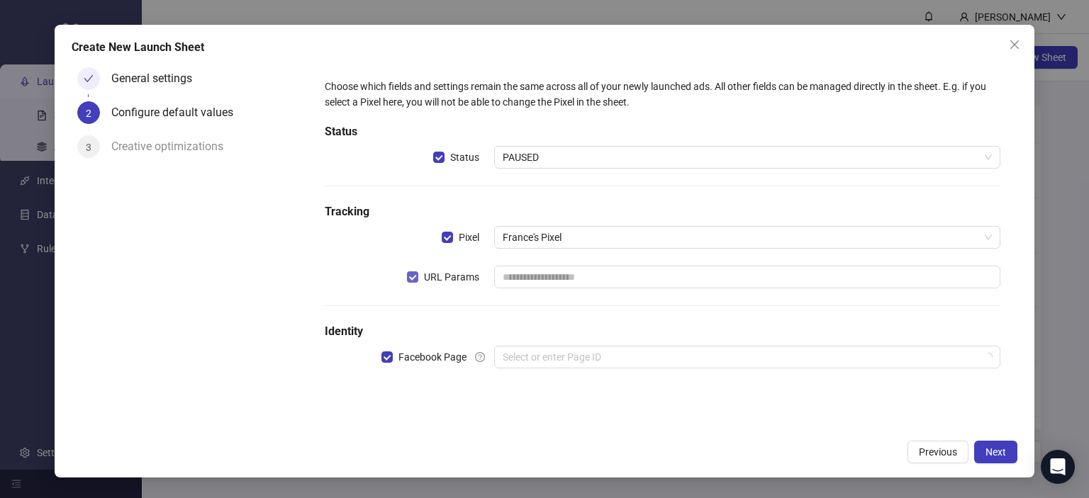
click at [426, 280] on span "URL Params" at bounding box center [451, 277] width 67 height 16
click at [396, 359] on span "Facebook Page" at bounding box center [432, 358] width 79 height 16
click at [1004, 448] on span "Next" at bounding box center [995, 452] width 21 height 11
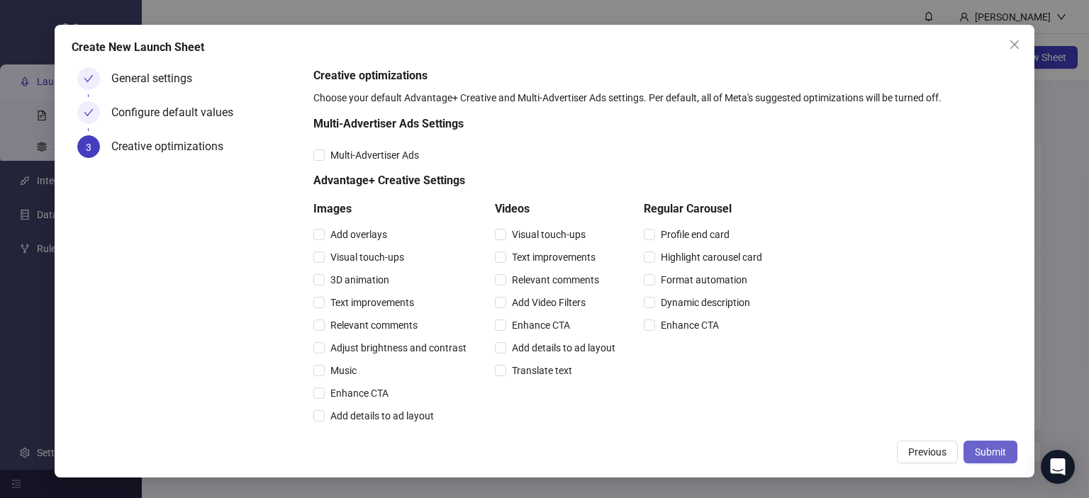
click at [996, 457] on span "Submit" at bounding box center [990, 452] width 31 height 11
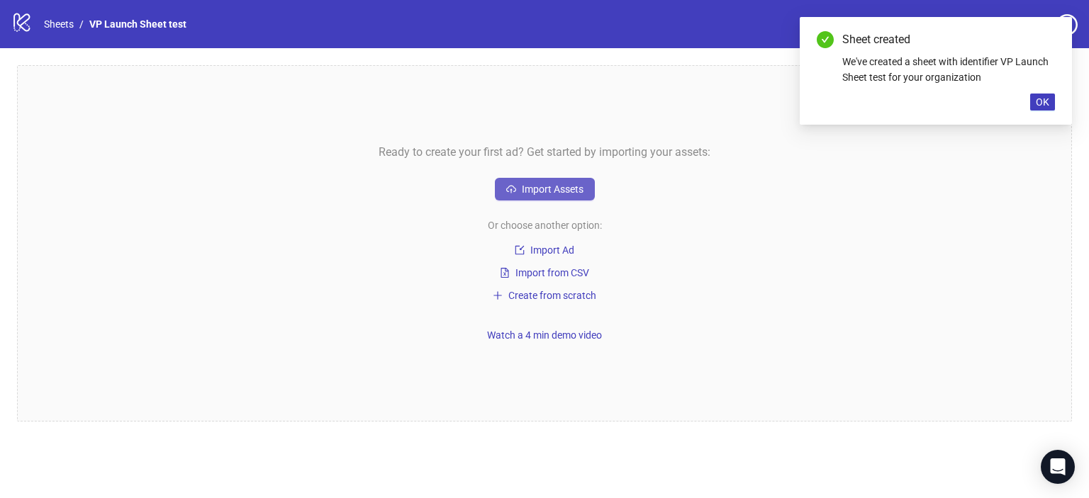
click at [553, 188] on span "Import Assets" at bounding box center [553, 189] width 62 height 11
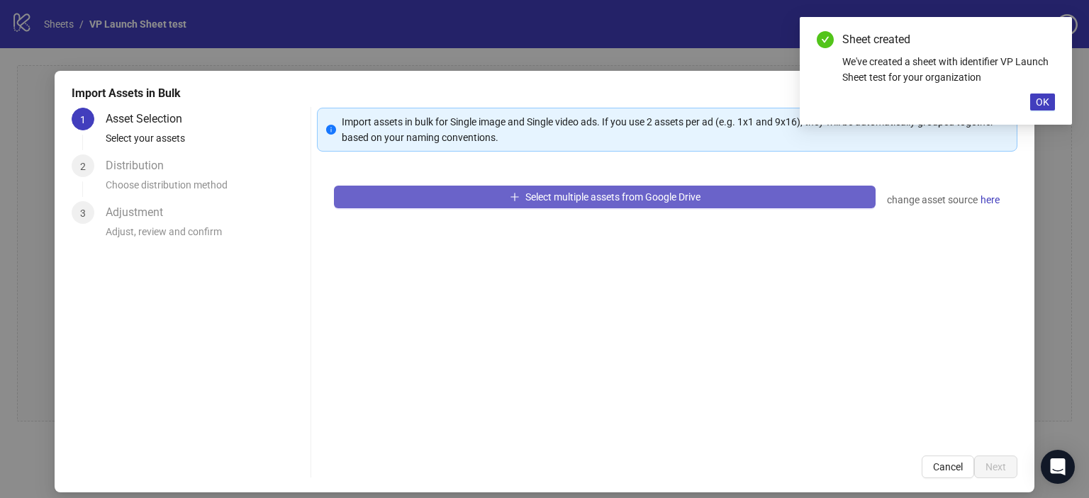
click at [527, 199] on span "Select multiple assets from Google Drive" at bounding box center [612, 196] width 175 height 11
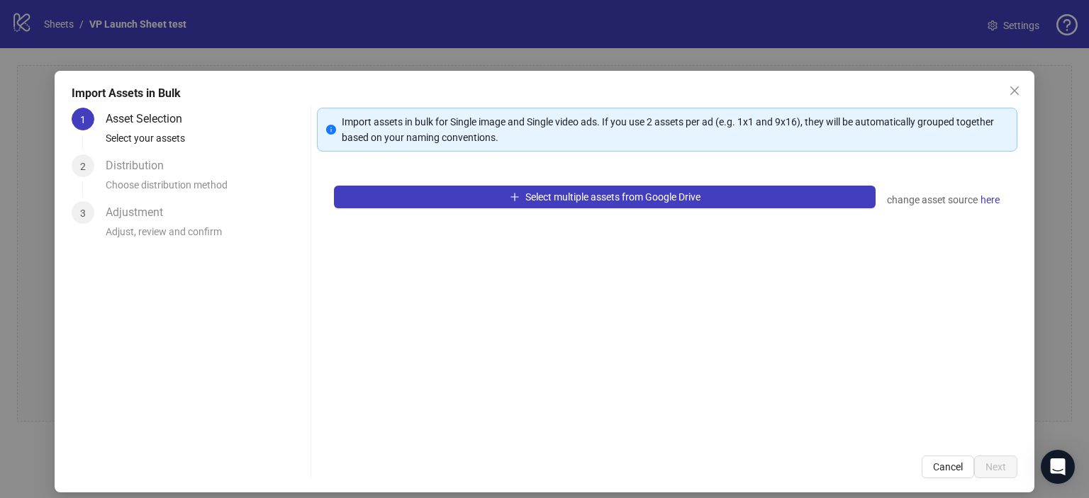
click at [837, 48] on div "Import Assets in Bulk 1 Asset Selection Select your assets 2 Distribution Choos…" at bounding box center [544, 249] width 1089 height 498
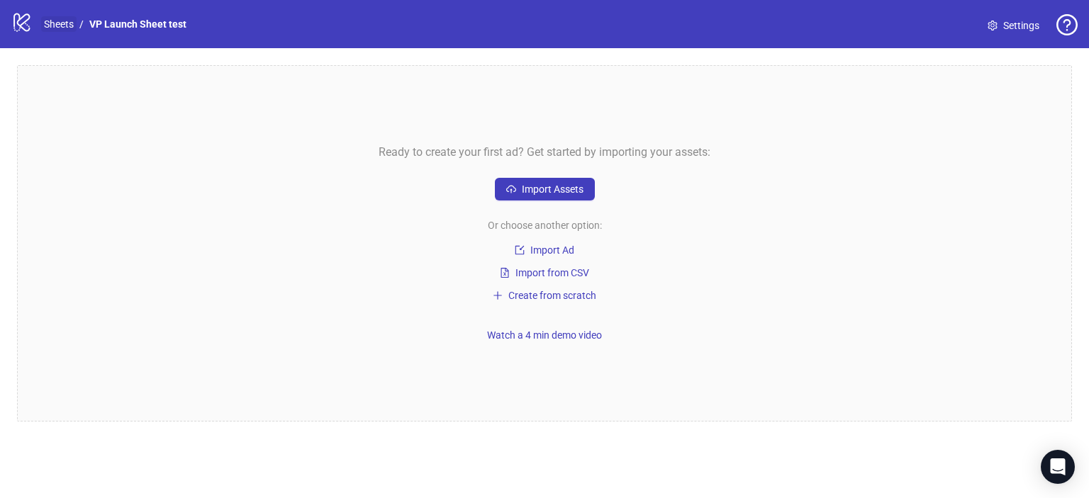
click at [51, 30] on link "Sheets" at bounding box center [58, 24] width 35 height 16
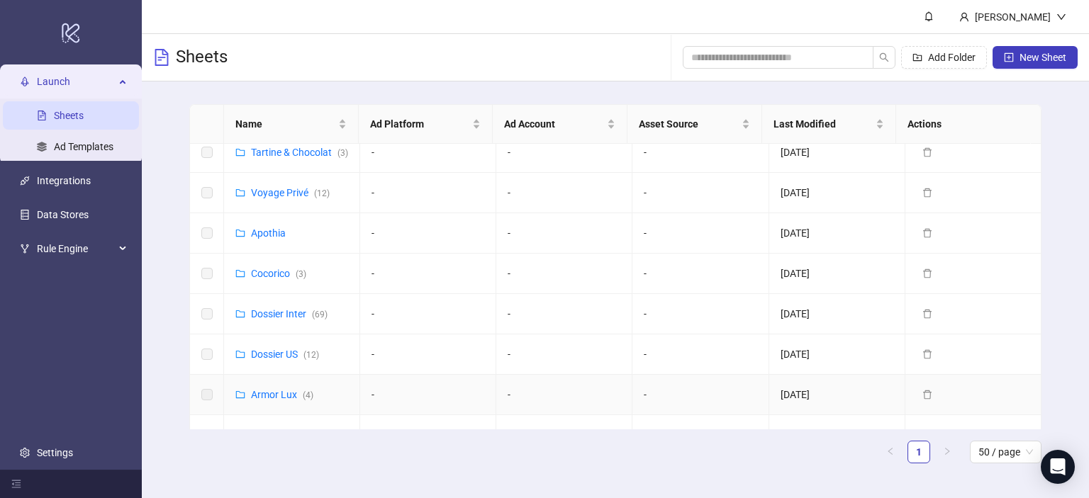
scroll to position [215, 0]
click at [282, 238] on link "Voyage Privé ( 12 )" at bounding box center [290, 231] width 79 height 11
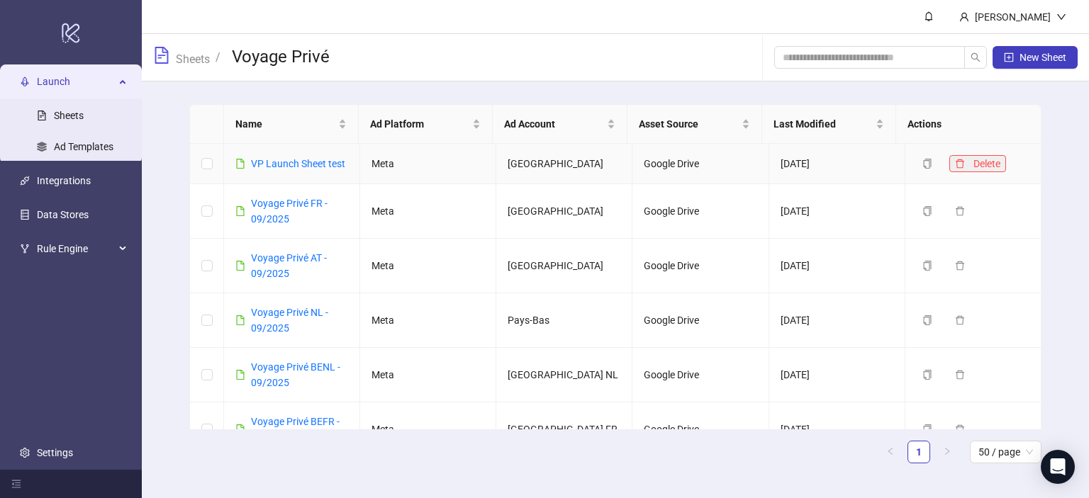
click at [956, 161] on icon "delete" at bounding box center [960, 163] width 9 height 9
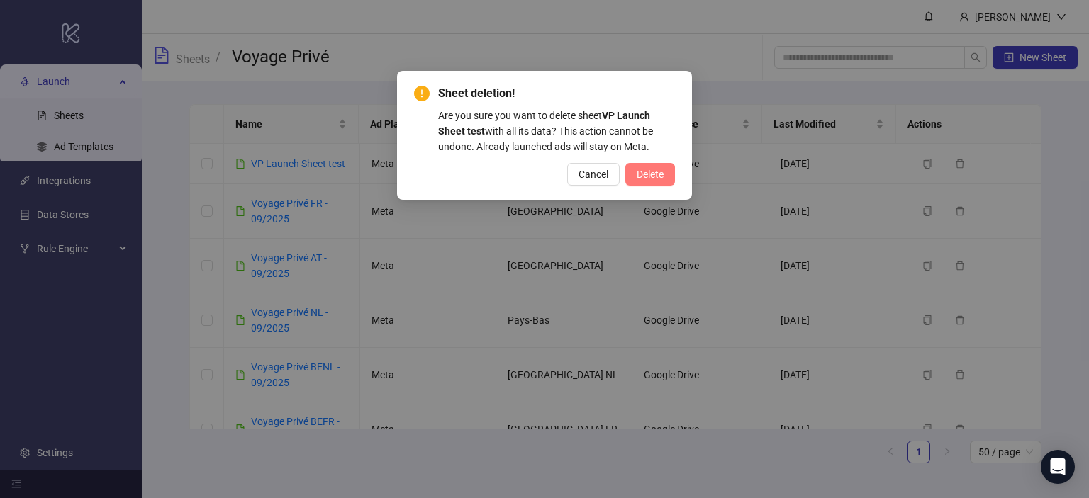
click at [656, 169] on span "Delete" at bounding box center [650, 174] width 27 height 11
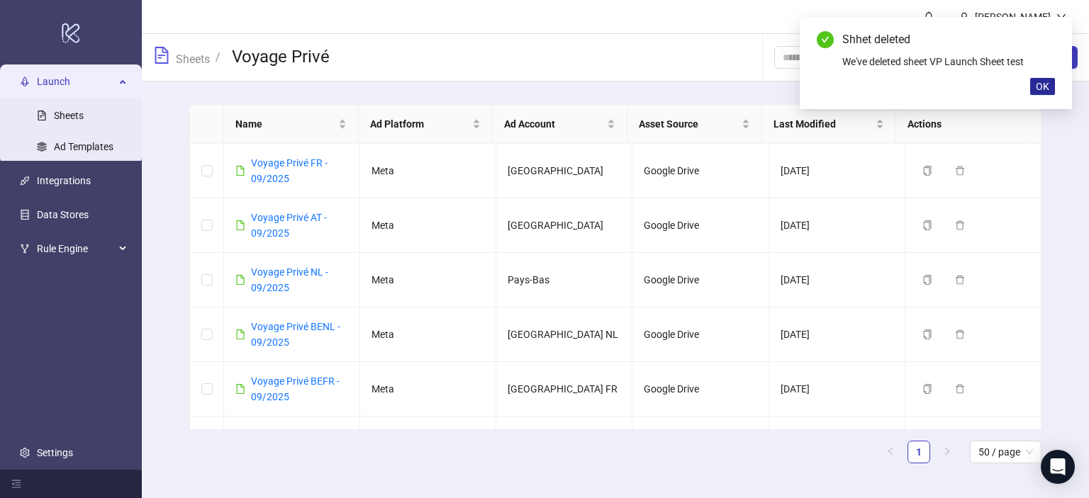
click at [1047, 87] on span "OK" at bounding box center [1042, 86] width 13 height 11
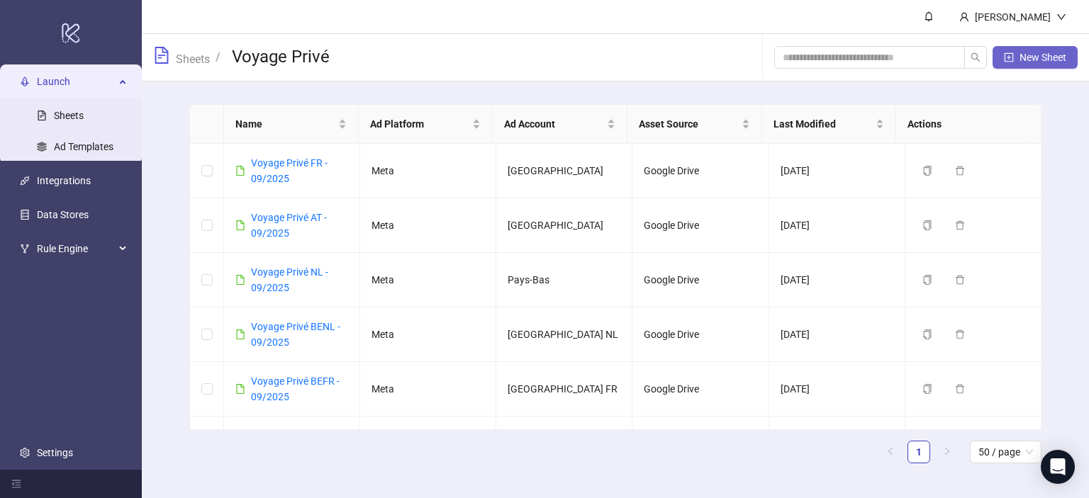
click at [1028, 55] on span "New Sheet" at bounding box center [1042, 57] width 47 height 11
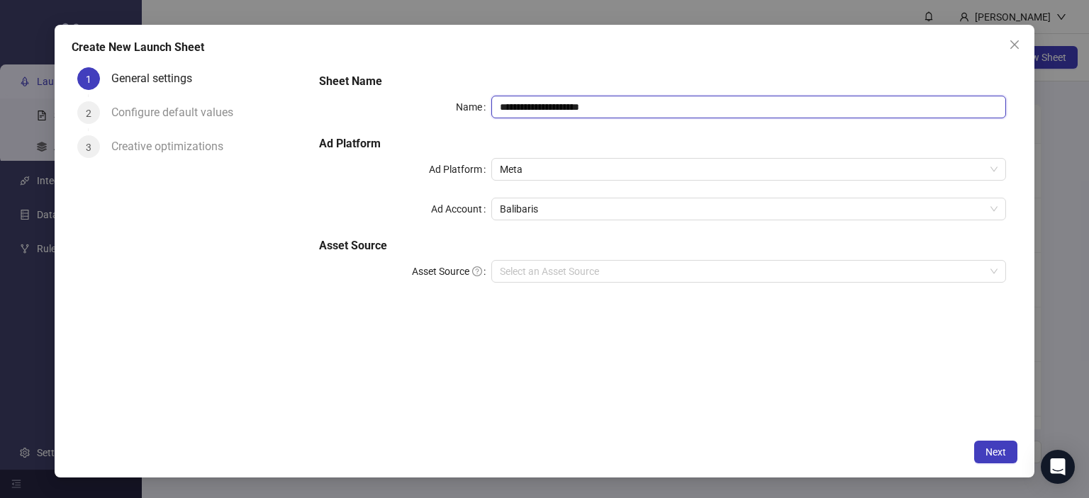
click at [537, 105] on input "**********" at bounding box center [748, 107] width 515 height 23
click at [525, 107] on input "**********" at bounding box center [748, 107] width 515 height 23
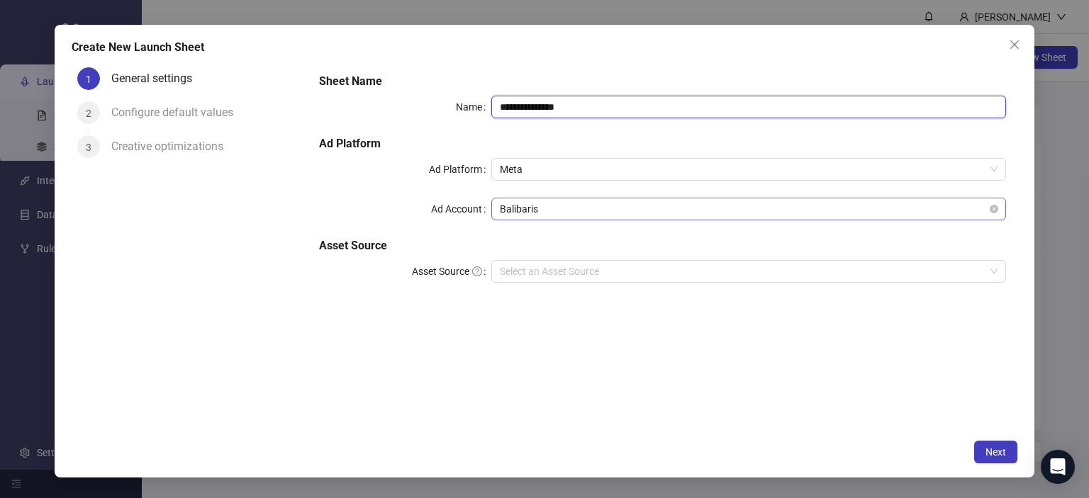
click at [542, 207] on span "Balibaris" at bounding box center [749, 209] width 498 height 21
type input "**********"
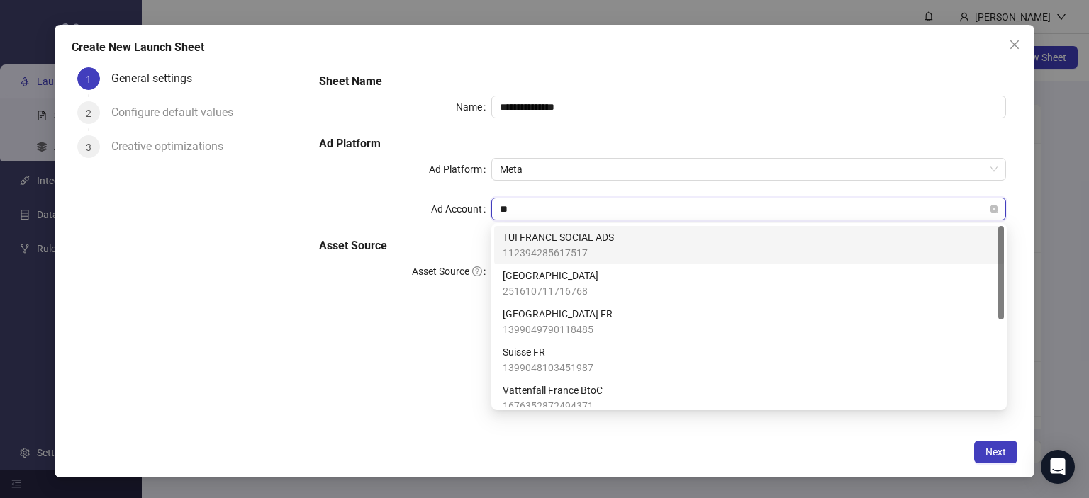
type input "***"
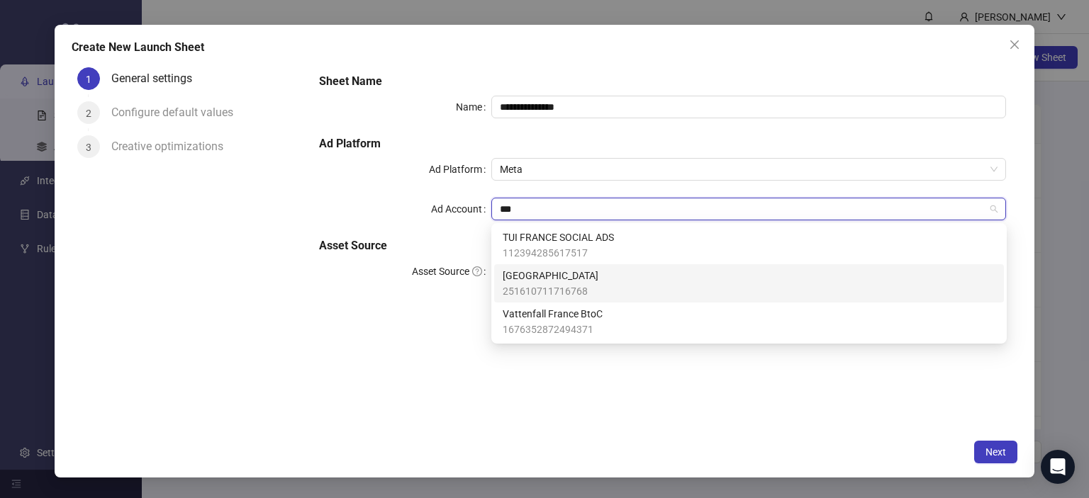
click at [537, 280] on span "[GEOGRAPHIC_DATA]" at bounding box center [551, 276] width 96 height 16
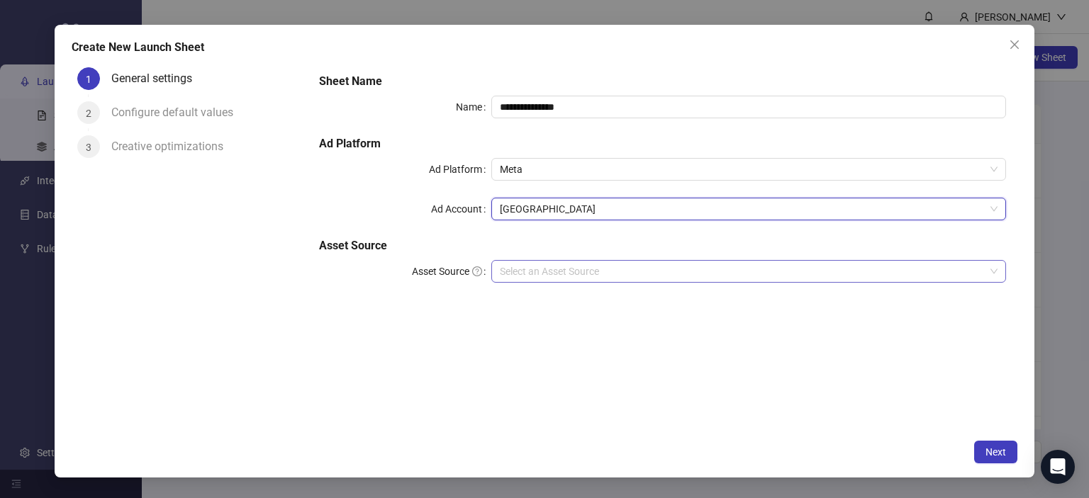
click at [550, 276] on input "Asset Source" at bounding box center [743, 271] width 486 height 21
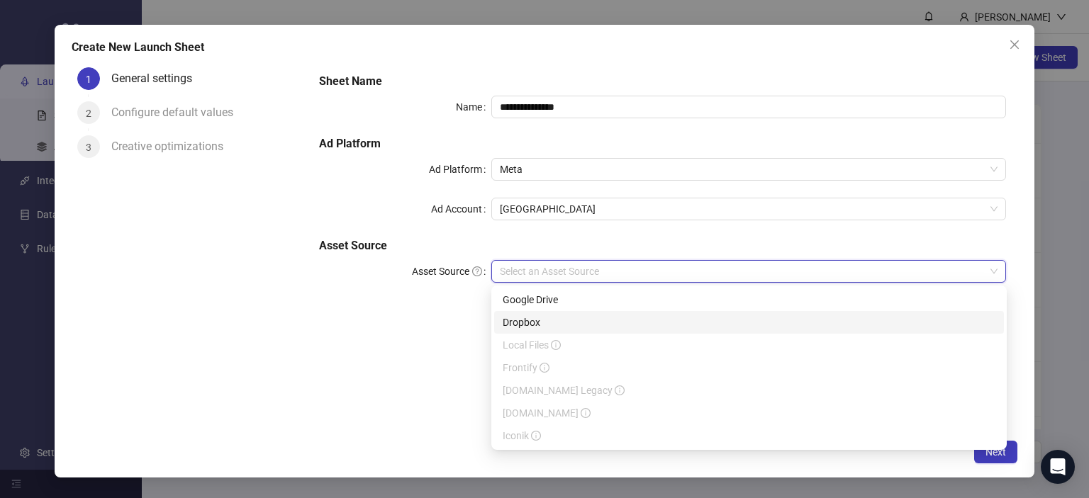
click at [544, 323] on div "Dropbox" at bounding box center [749, 323] width 493 height 16
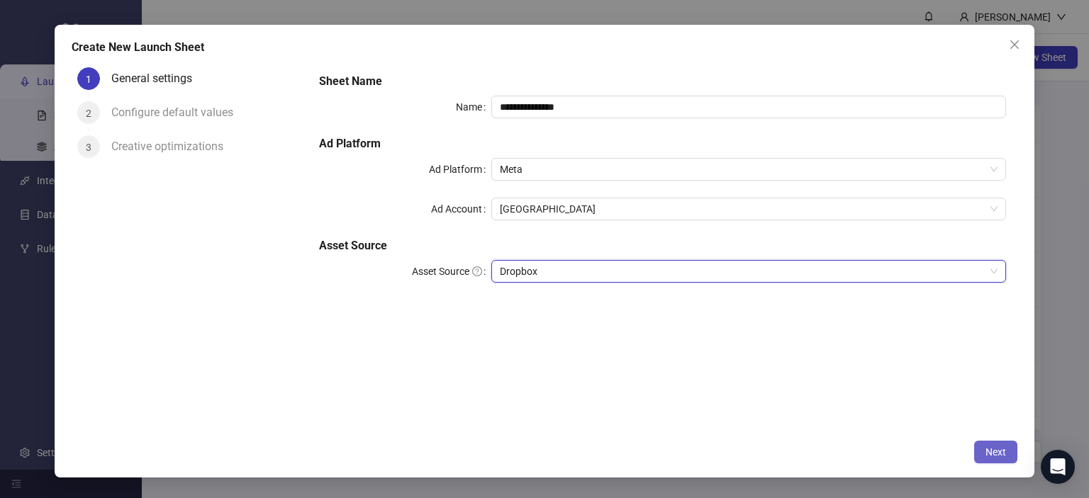
click at [987, 452] on span "Next" at bounding box center [995, 452] width 21 height 11
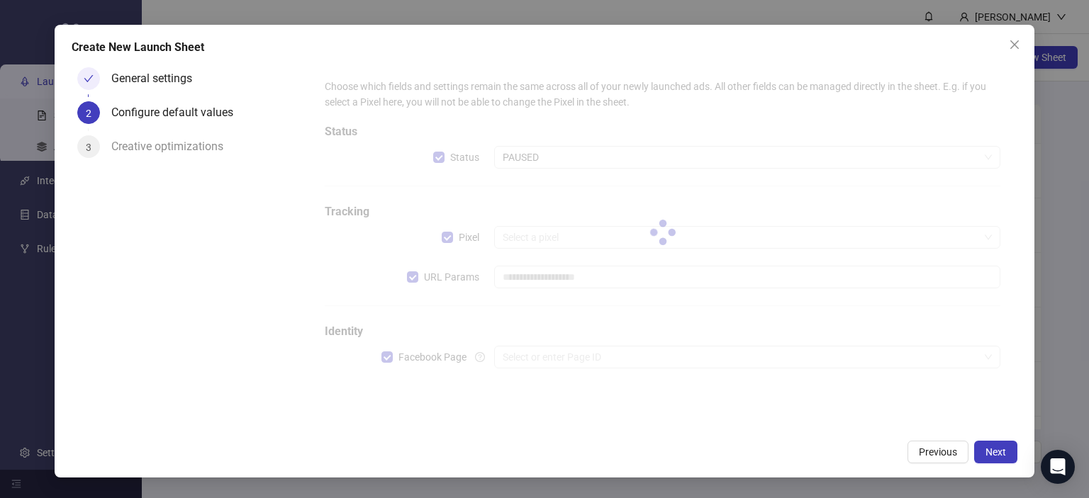
click at [411, 277] on div at bounding box center [662, 232] width 698 height 330
click at [422, 296] on div at bounding box center [662, 232] width 698 height 330
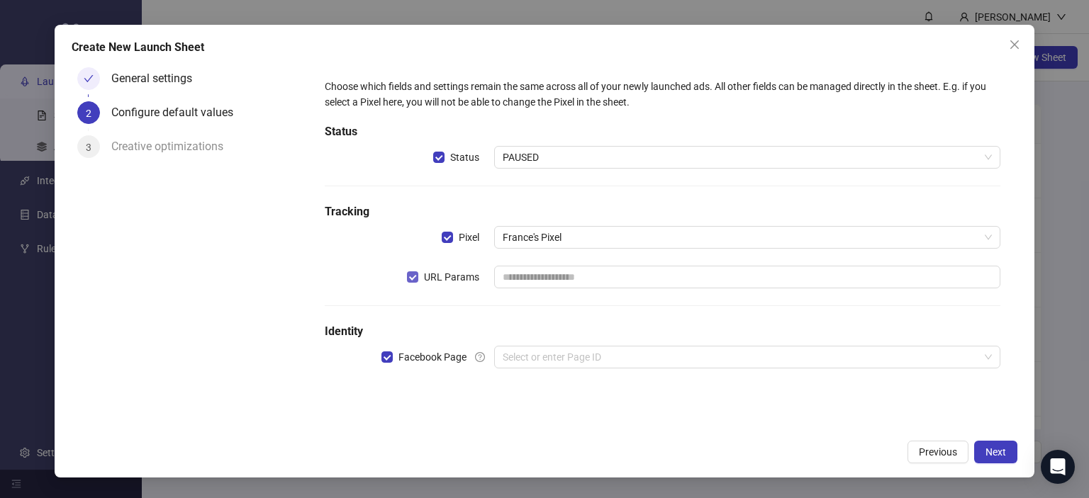
click at [423, 284] on span "URL Params" at bounding box center [451, 277] width 67 height 16
click at [1001, 447] on span "Next" at bounding box center [995, 452] width 21 height 11
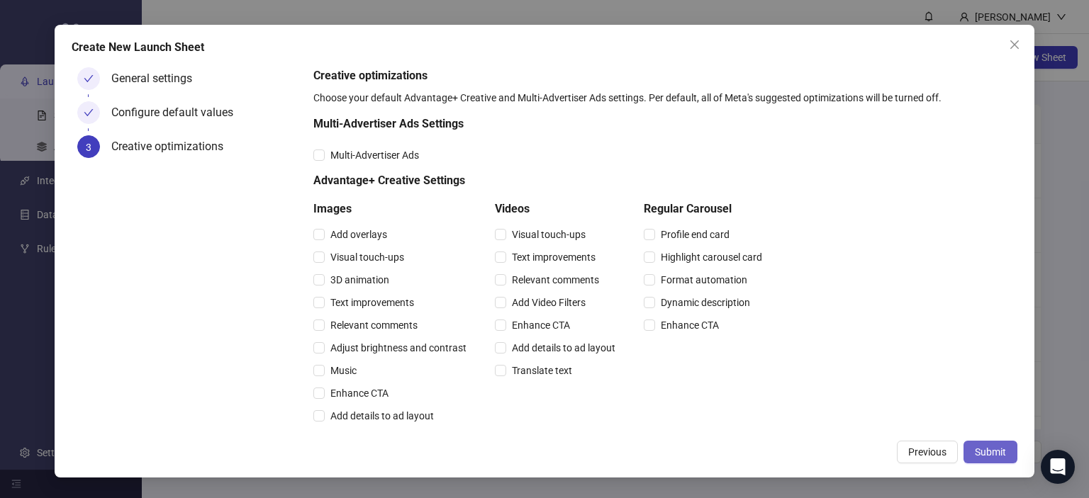
click at [990, 459] on button "Submit" at bounding box center [990, 452] width 54 height 23
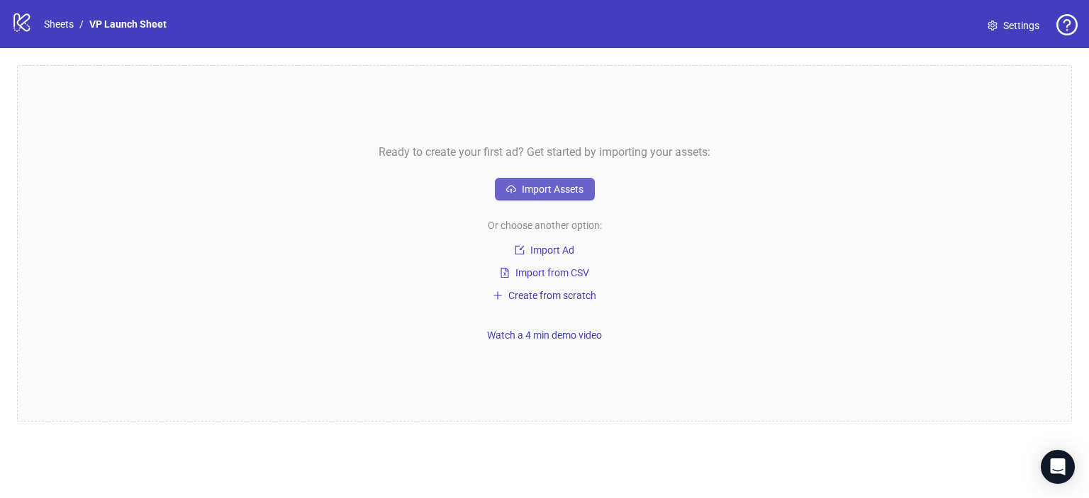
click at [569, 186] on span "Import Assets" at bounding box center [553, 189] width 62 height 11
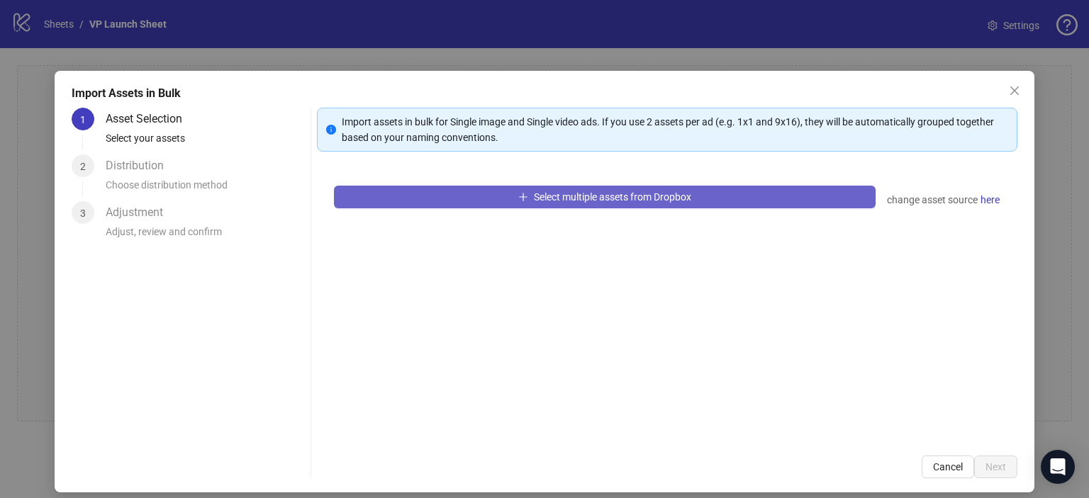
click at [559, 195] on span "Select multiple assets from Dropbox" at bounding box center [612, 196] width 157 height 11
